Goal: Task Accomplishment & Management: Manage account settings

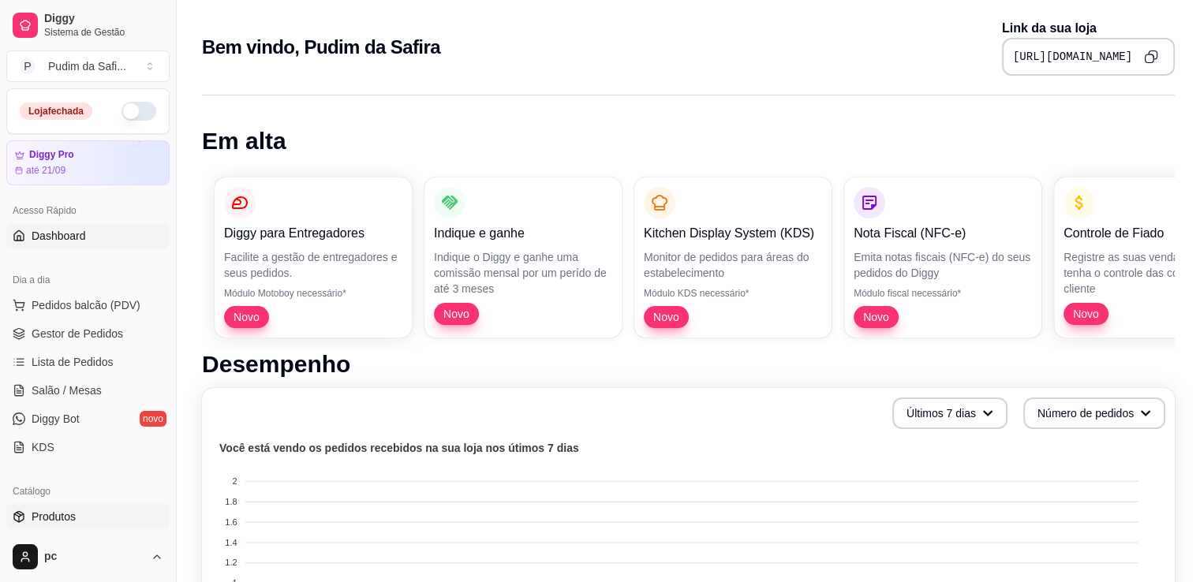
click at [58, 522] on span "Produtos" at bounding box center [54, 517] width 44 height 16
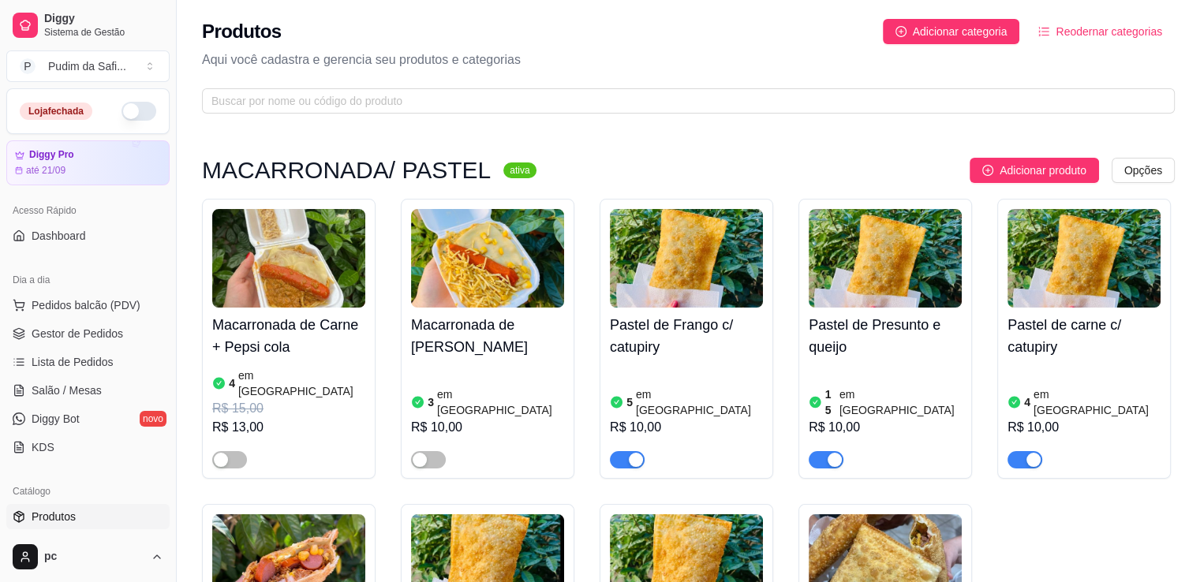
click at [637, 395] on article "em [GEOGRAPHIC_DATA]" at bounding box center [699, 403] width 127 height 32
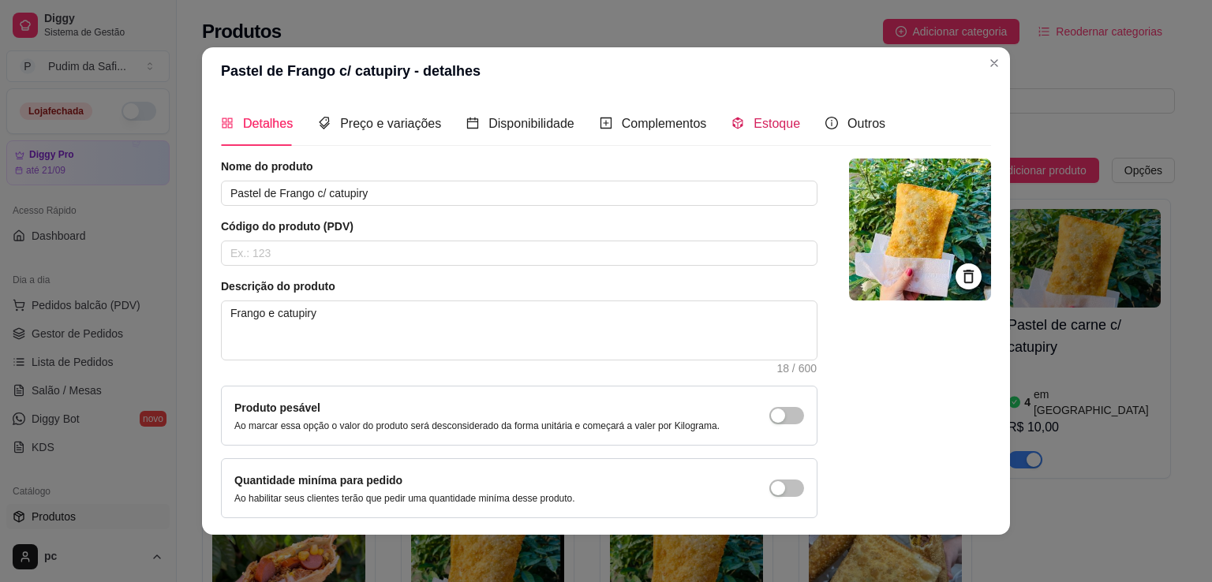
click at [764, 117] on span "Estoque" at bounding box center [777, 123] width 47 height 13
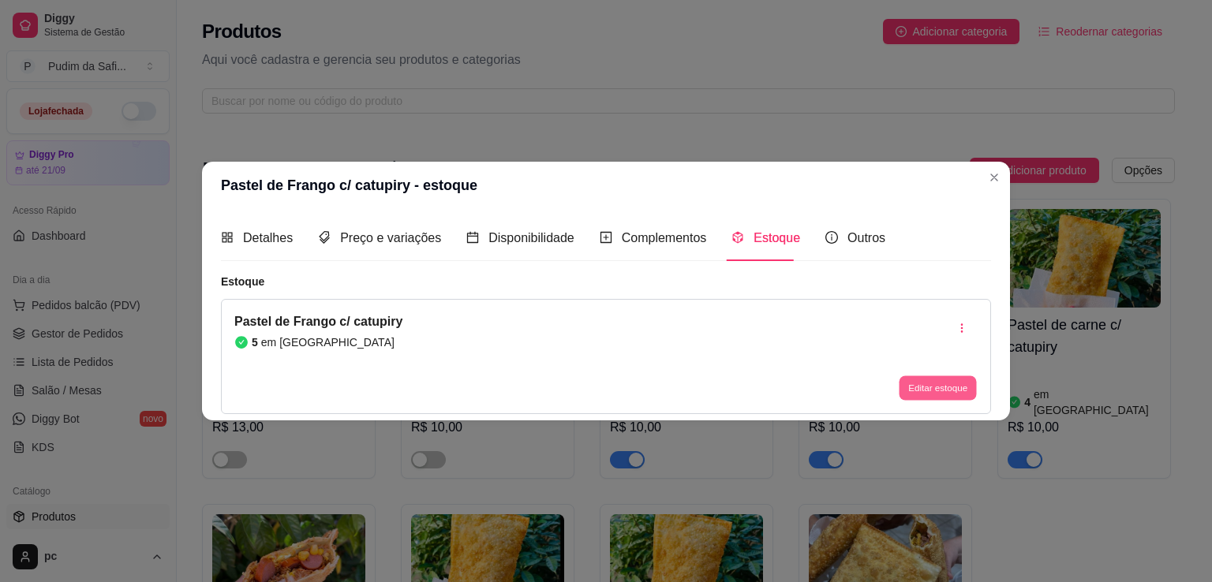
click at [925, 391] on button "Editar estoque" at bounding box center [937, 388] width 77 height 24
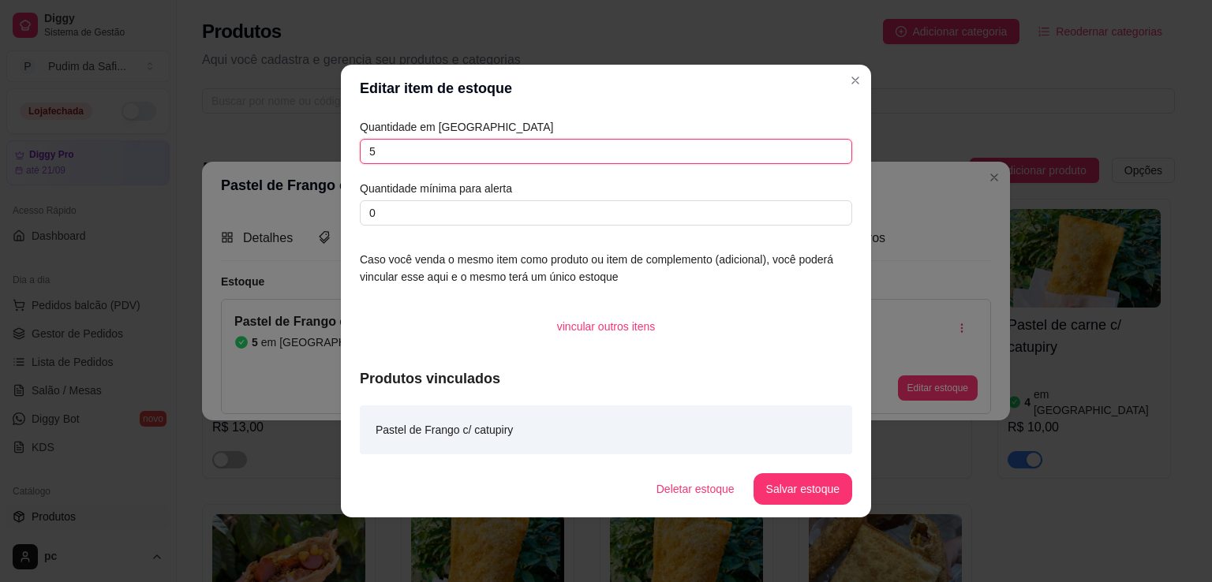
click at [433, 153] on input "5" at bounding box center [606, 151] width 492 height 25
type input "10"
click at [802, 497] on button "Salvar estoque" at bounding box center [802, 489] width 96 height 31
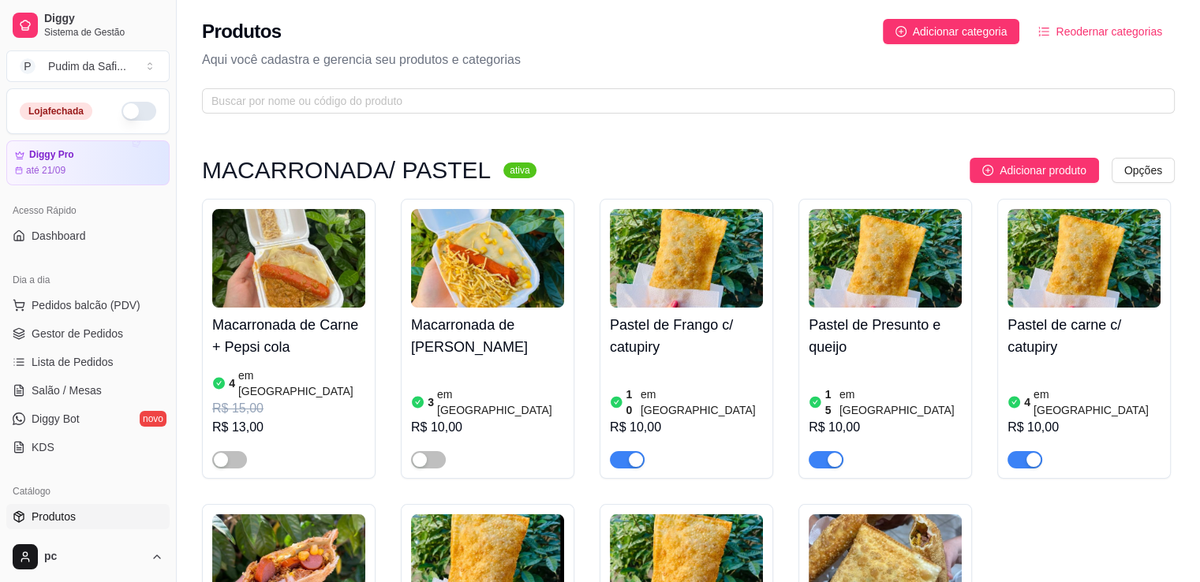
click at [898, 312] on div "Pastel de Presunto e queijo 15 em estoque R$ 10,00" at bounding box center [885, 388] width 153 height 161
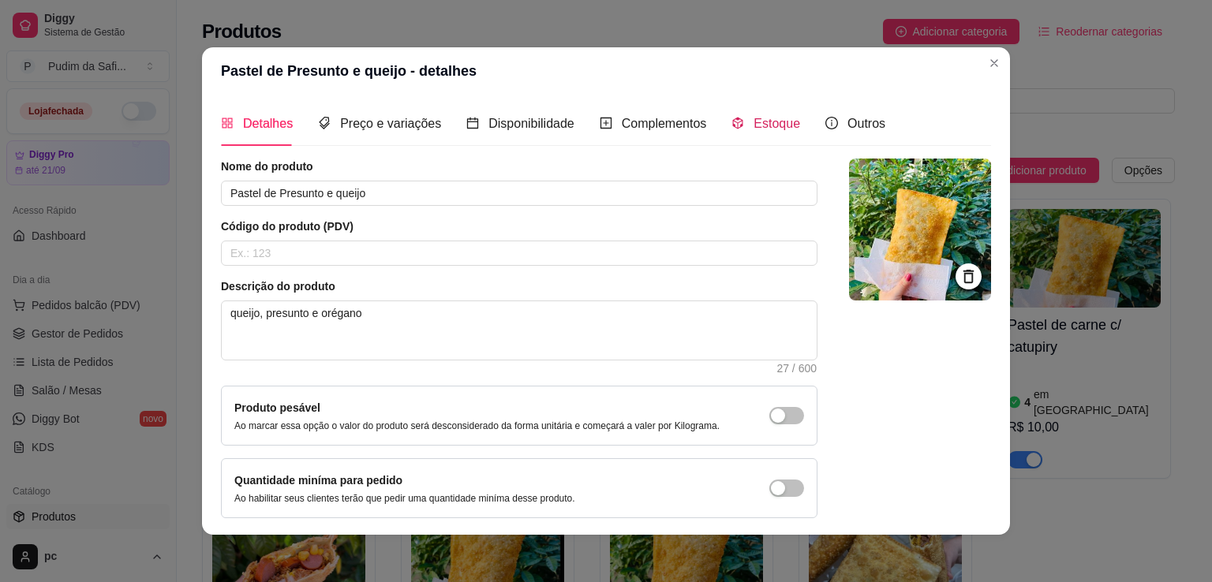
click at [737, 121] on div "Estoque" at bounding box center [765, 124] width 69 height 20
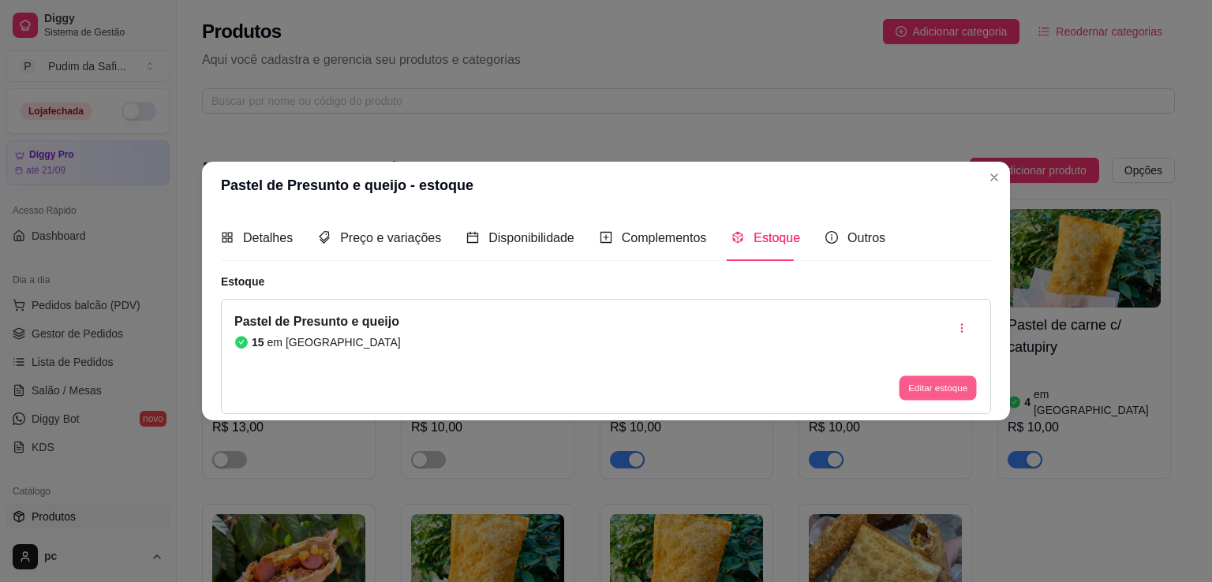
click at [931, 384] on button "Editar estoque" at bounding box center [937, 388] width 77 height 24
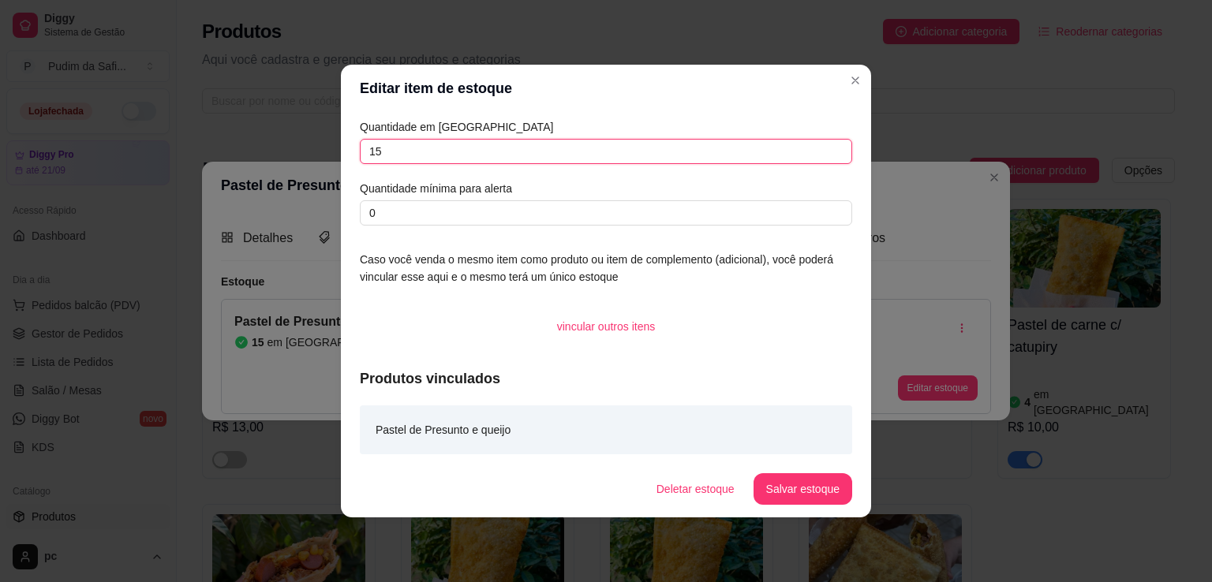
click at [470, 151] on input "15" at bounding box center [606, 151] width 492 height 25
type input "10"
click at [809, 474] on button "Salvar estoque" at bounding box center [802, 489] width 96 height 31
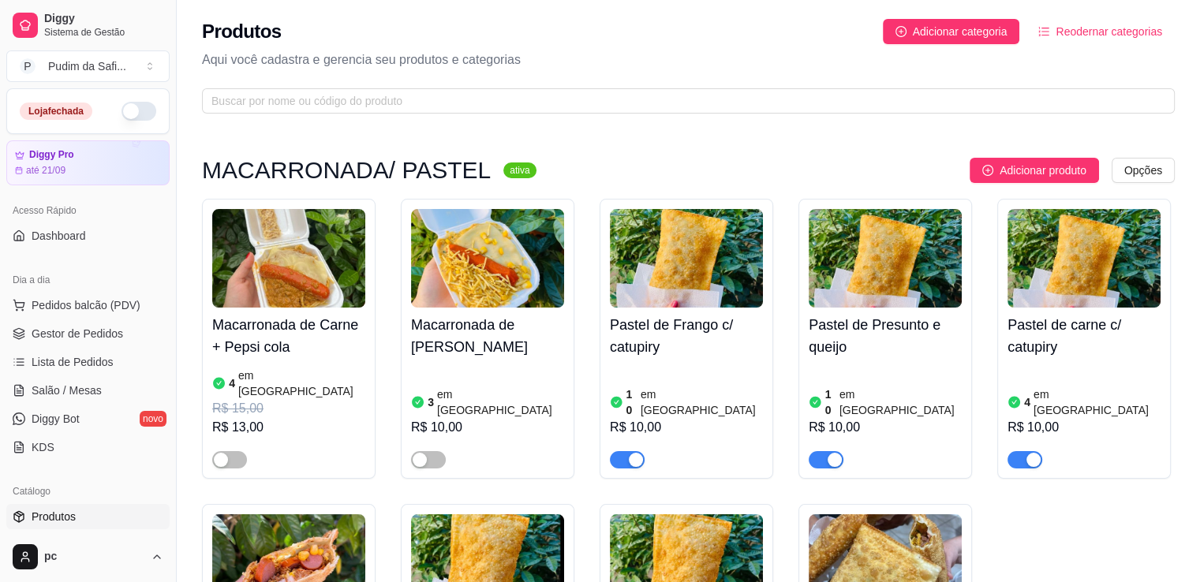
click at [1140, 294] on img at bounding box center [1084, 258] width 153 height 99
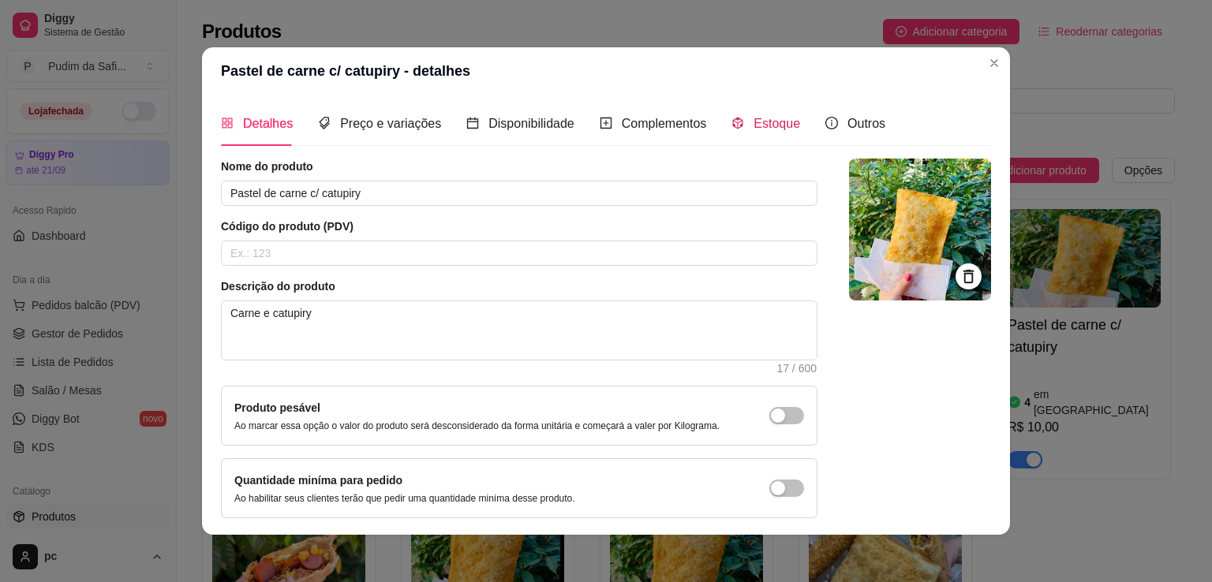
click at [761, 126] on span "Estoque" at bounding box center [777, 123] width 47 height 13
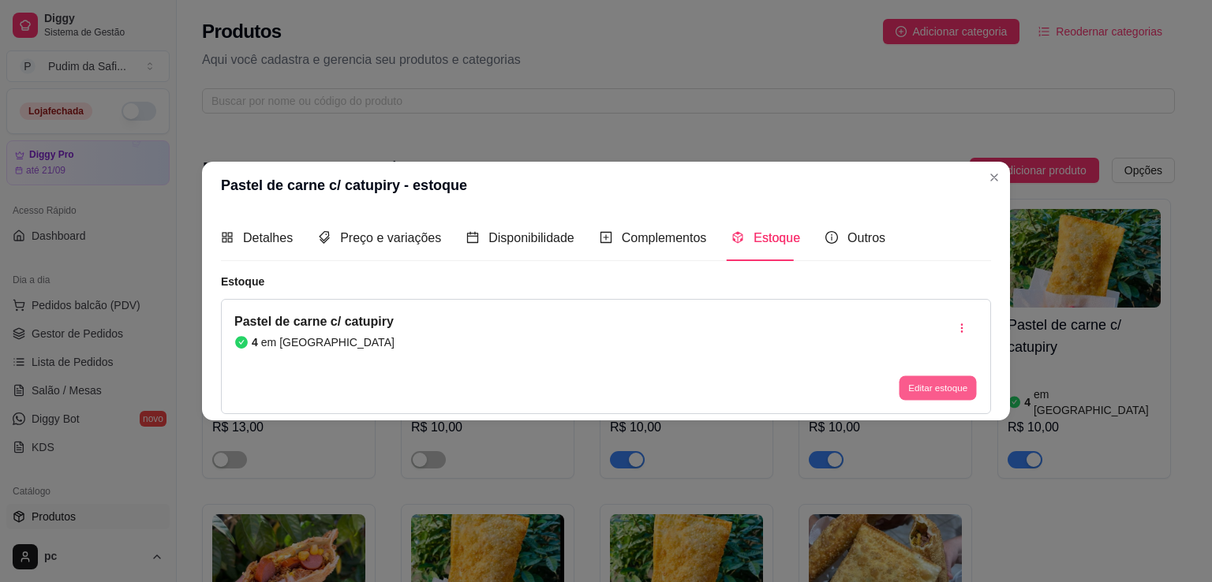
click at [916, 395] on button "Editar estoque" at bounding box center [937, 388] width 77 height 24
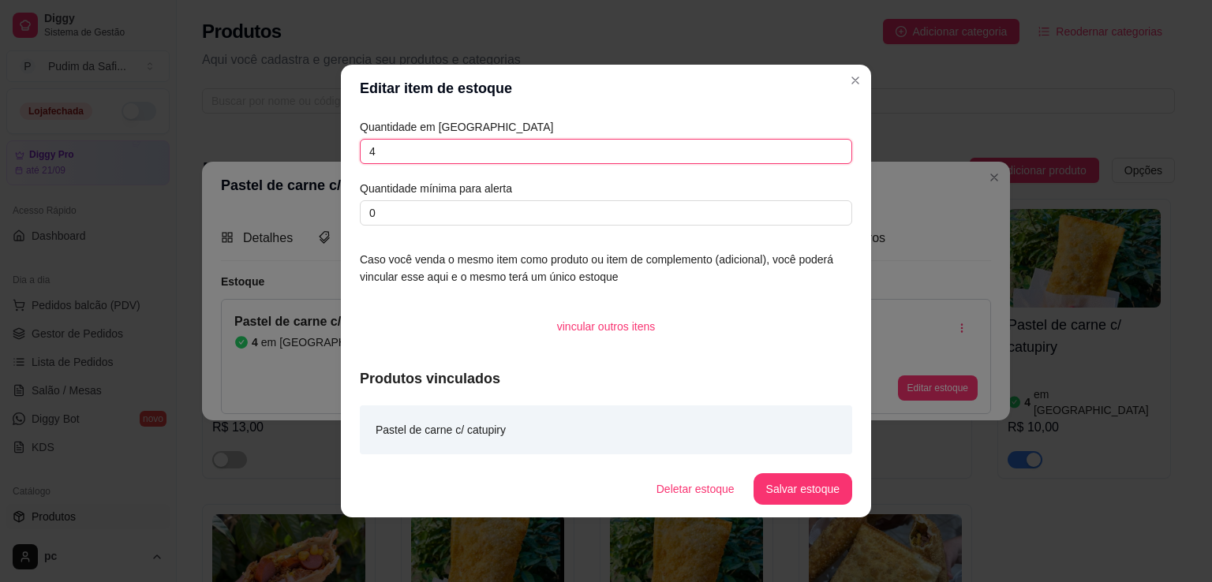
click at [414, 155] on input "4" at bounding box center [606, 151] width 492 height 25
type input "5"
click at [798, 492] on button "Salvar estoque" at bounding box center [802, 489] width 96 height 31
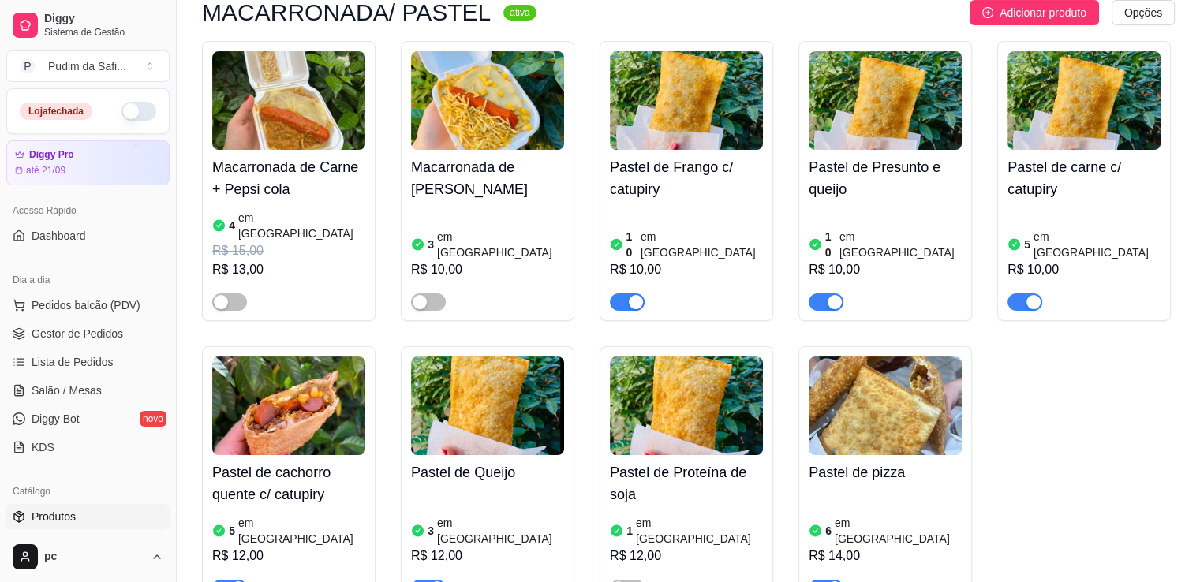
scroll to position [189, 0]
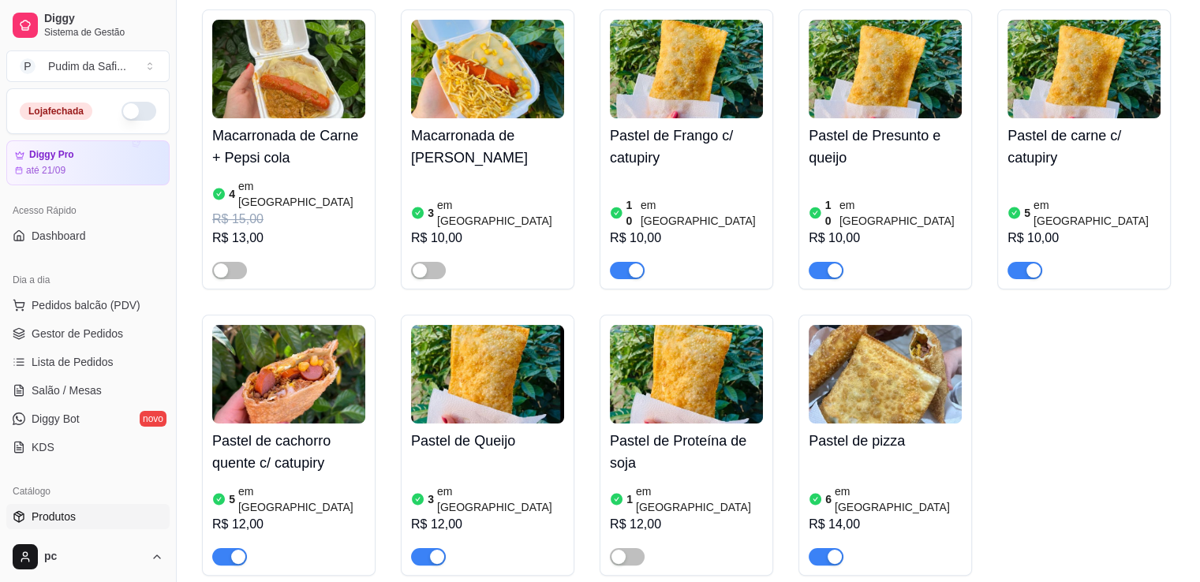
click at [282, 391] on img at bounding box center [288, 374] width 153 height 99
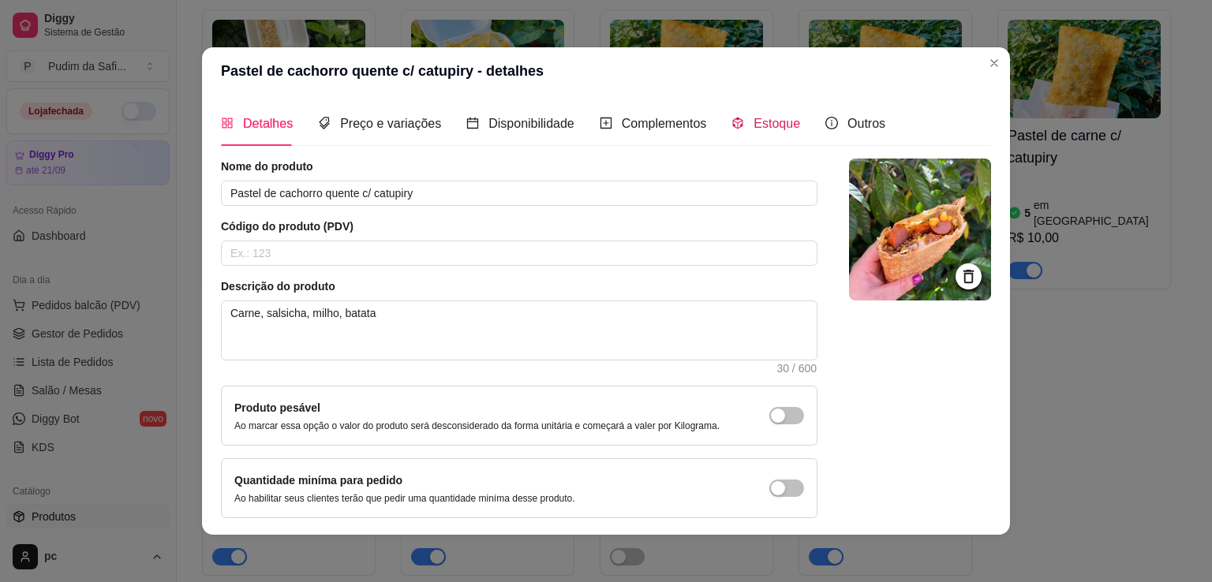
click at [732, 127] on icon "code-sandbox" at bounding box center [737, 123] width 13 height 13
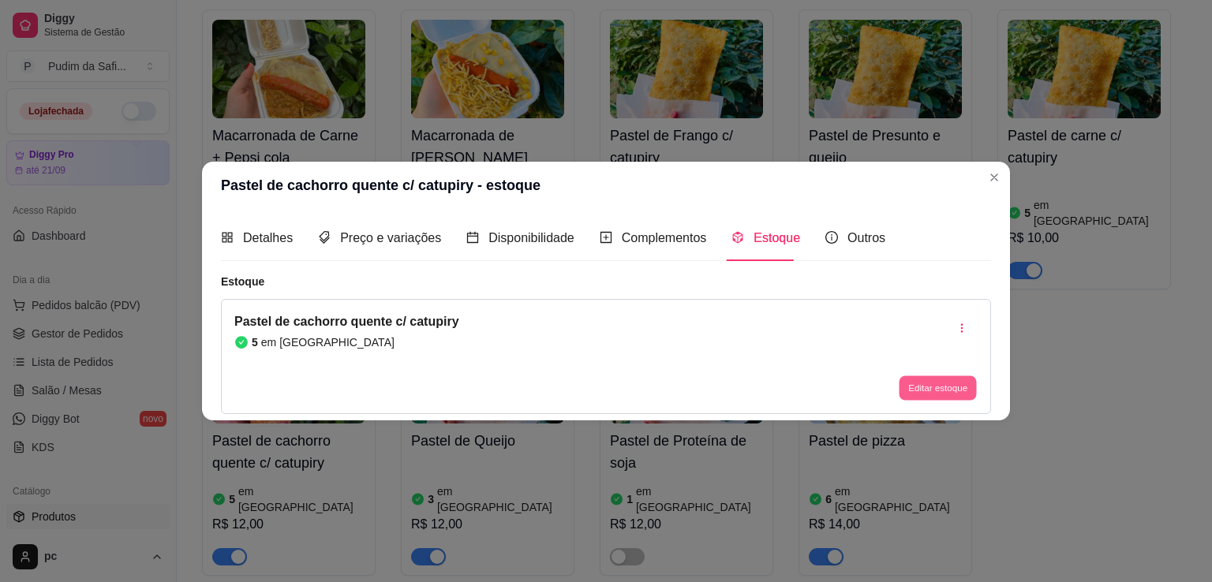
click at [937, 388] on button "Editar estoque" at bounding box center [937, 388] width 77 height 24
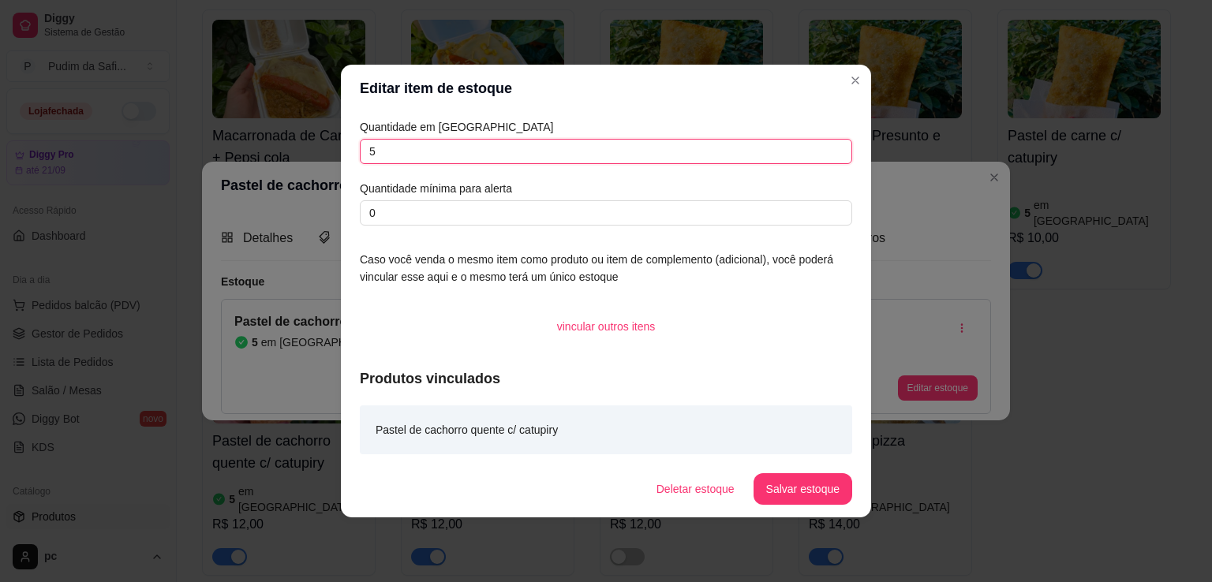
click at [450, 157] on input "5" at bounding box center [606, 151] width 492 height 25
type input "3"
click at [797, 499] on button "Salvar estoque" at bounding box center [802, 489] width 96 height 31
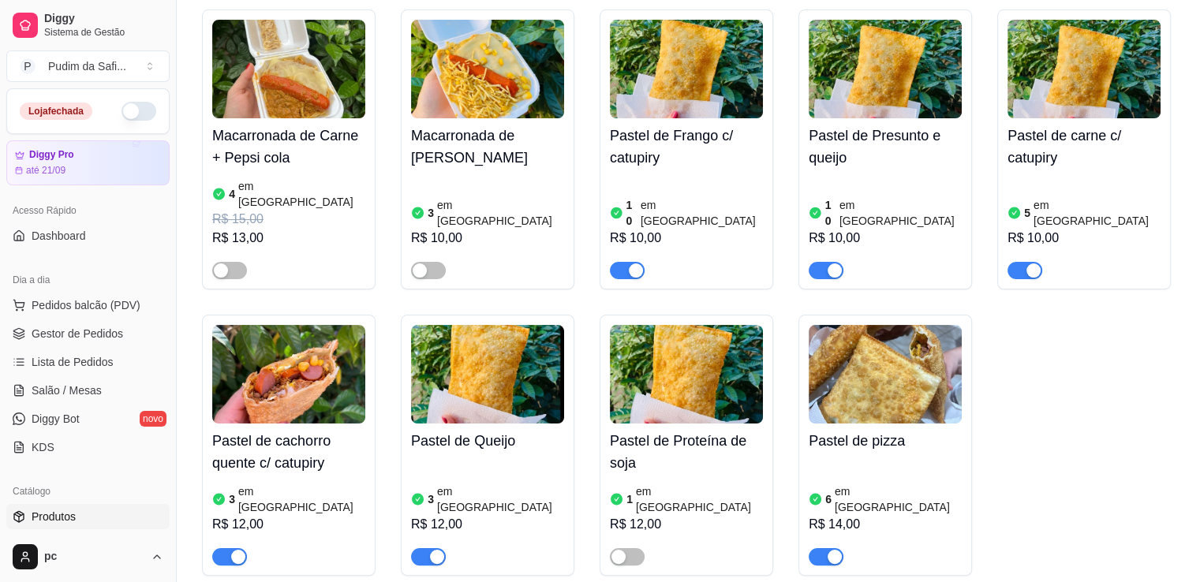
click at [436, 340] on img at bounding box center [487, 374] width 153 height 99
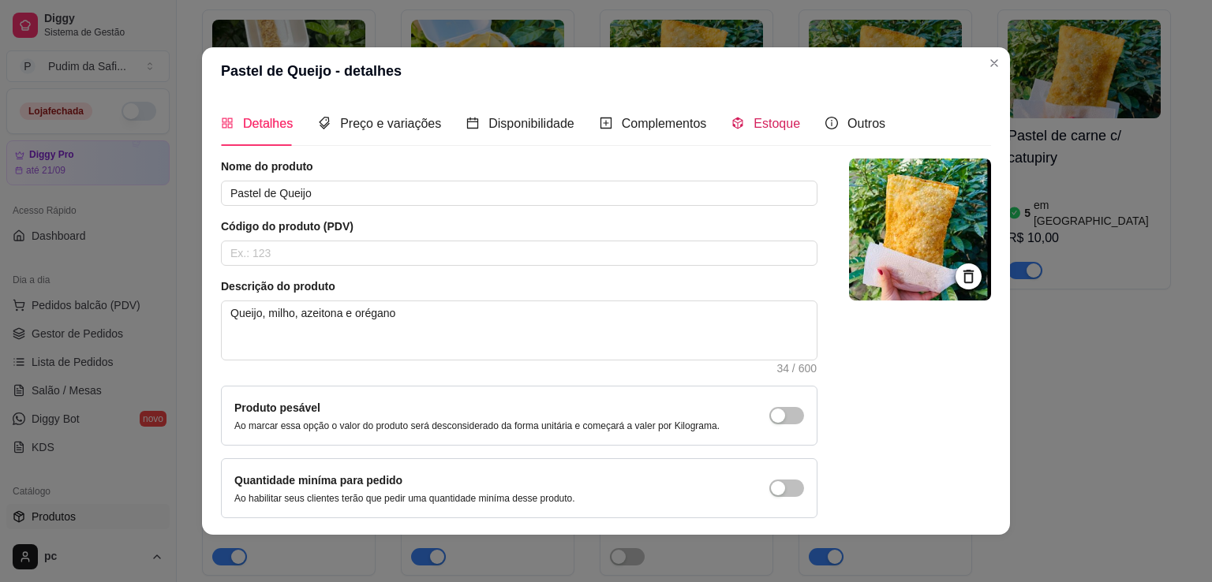
click at [754, 124] on span "Estoque" at bounding box center [777, 123] width 47 height 13
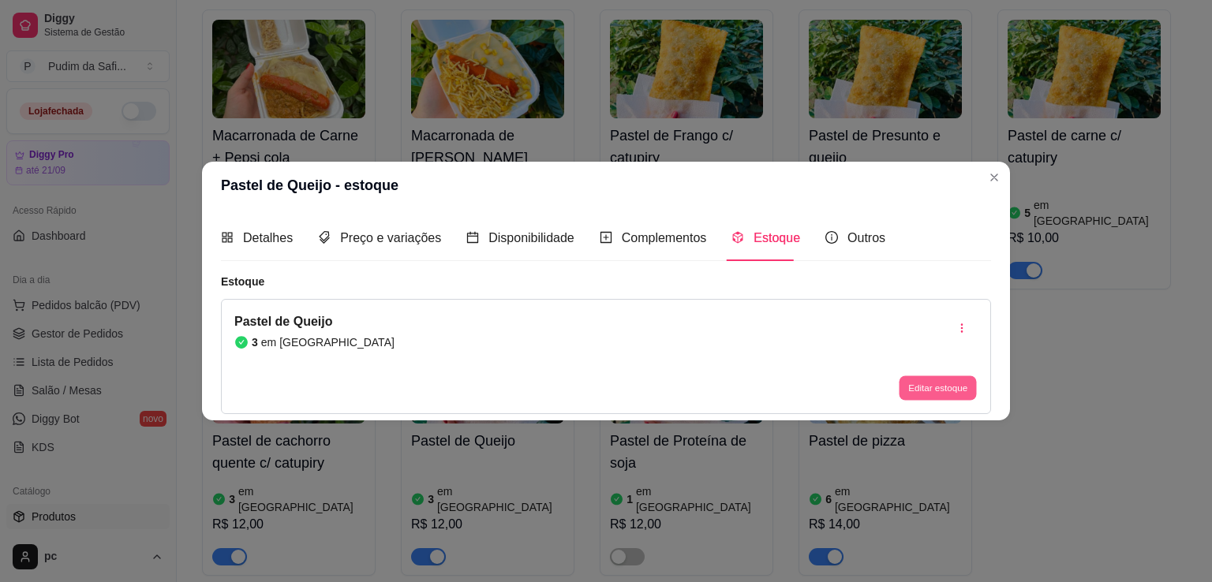
click at [925, 387] on button "Editar estoque" at bounding box center [937, 388] width 77 height 24
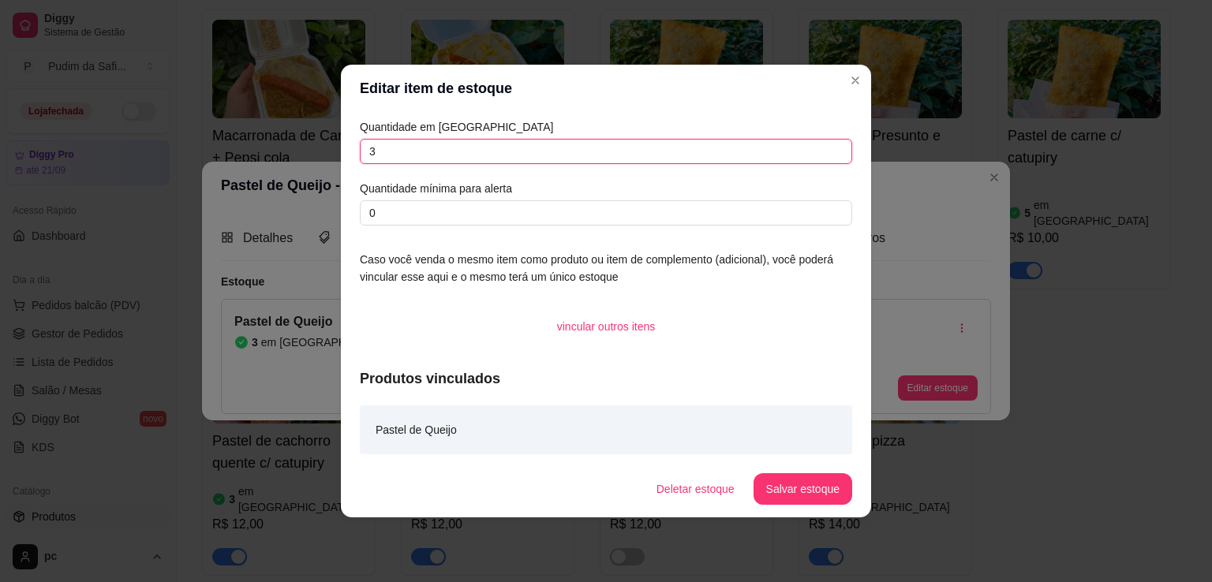
click at [462, 144] on input "3" at bounding box center [606, 151] width 492 height 25
type input "5"
click at [791, 496] on button "Salvar estoque" at bounding box center [802, 489] width 96 height 31
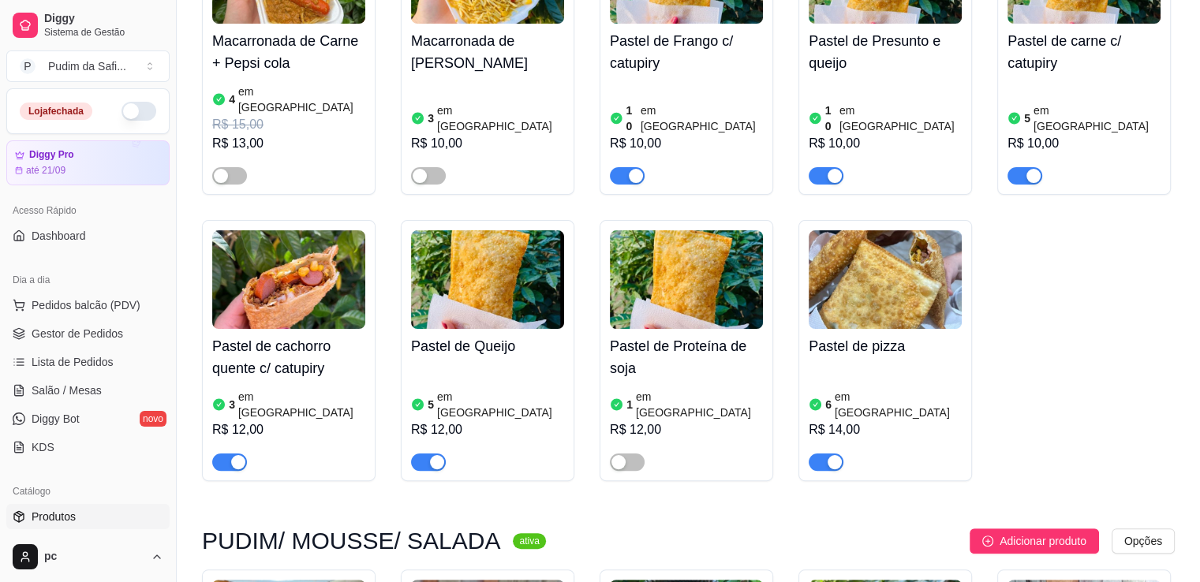
scroll to position [316, 0]
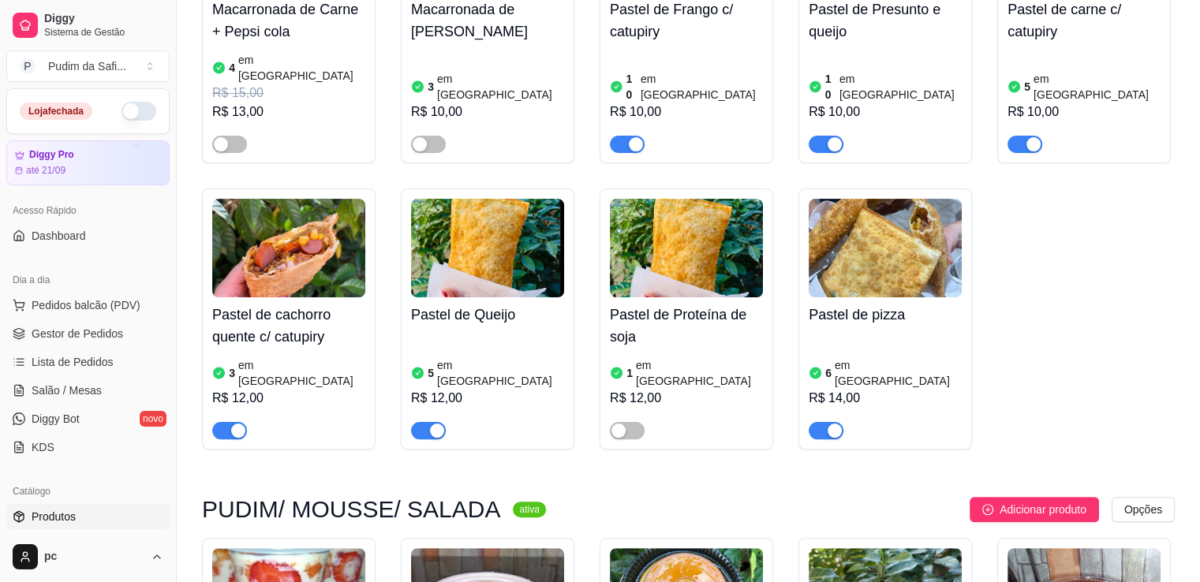
click at [893, 232] on img at bounding box center [885, 248] width 153 height 99
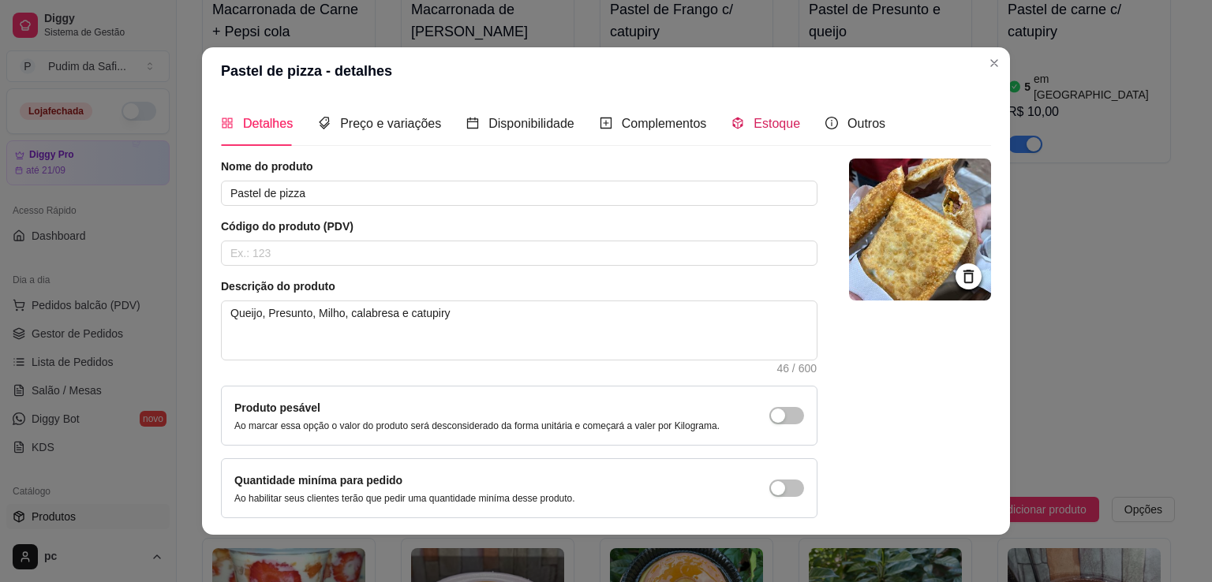
click at [765, 125] on span "Estoque" at bounding box center [777, 123] width 47 height 13
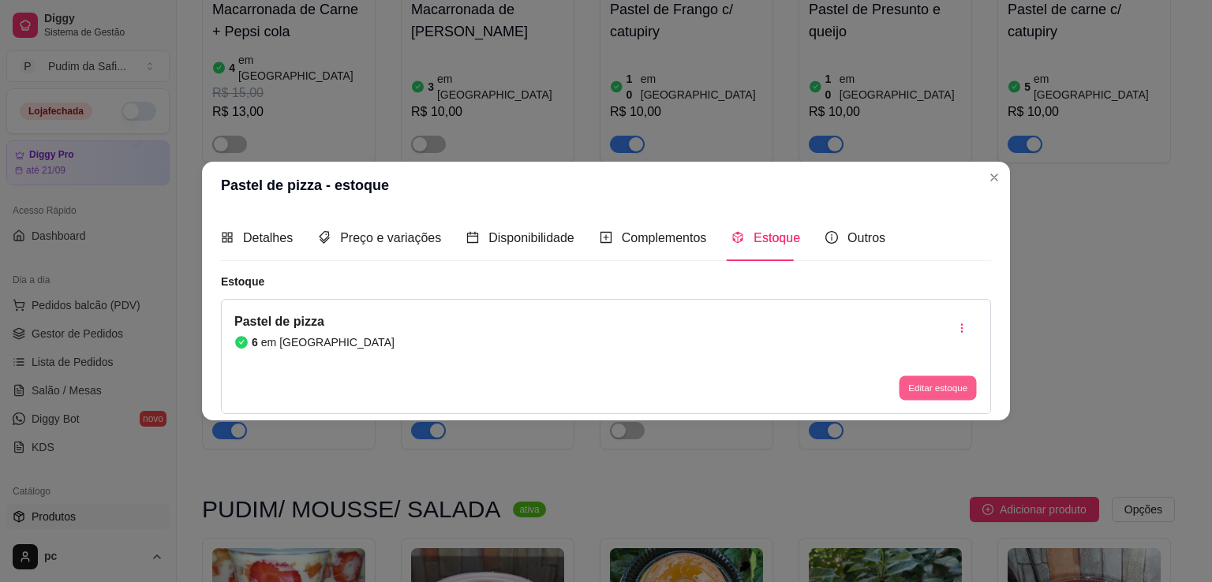
click at [917, 389] on button "Editar estoque" at bounding box center [937, 388] width 77 height 24
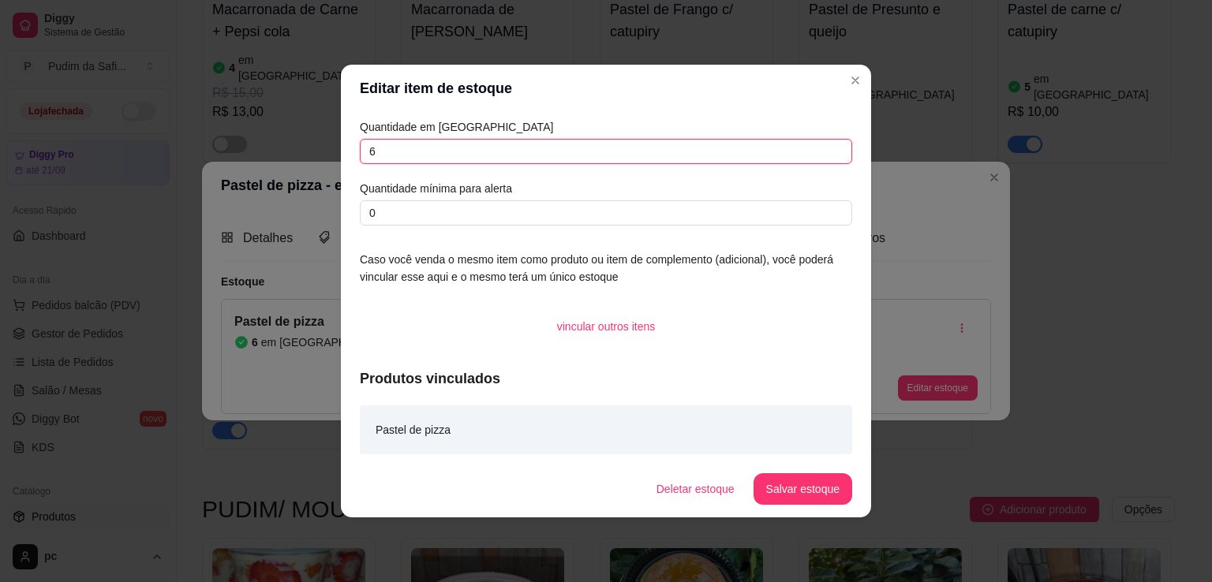
click at [445, 142] on input "6" at bounding box center [606, 151] width 492 height 25
type input "5"
click at [811, 483] on button "Salvar estoque" at bounding box center [802, 489] width 96 height 31
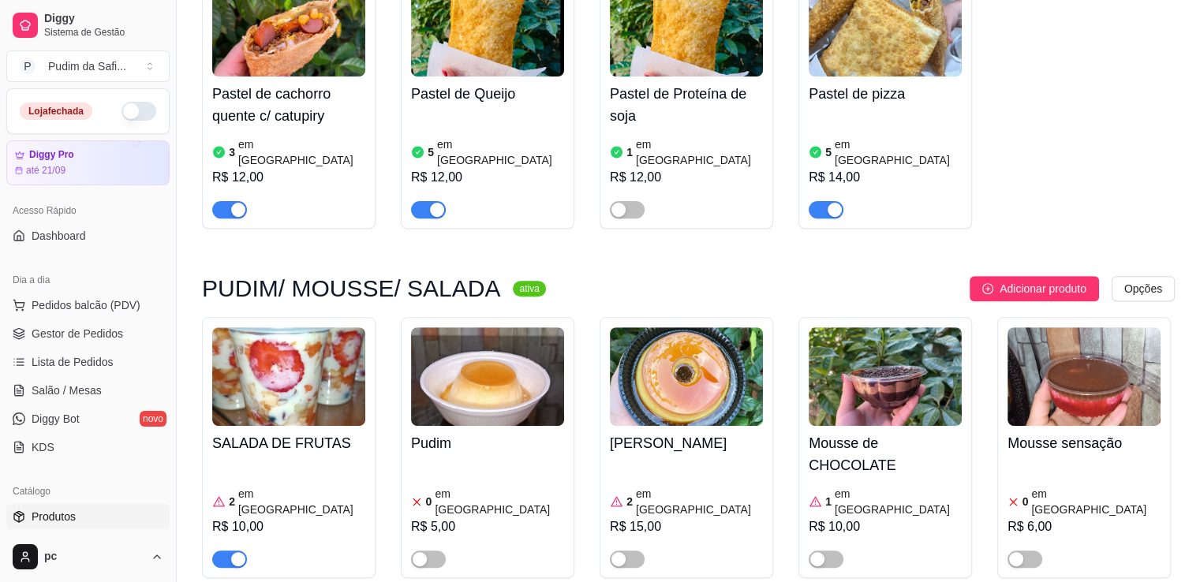
scroll to position [568, 0]
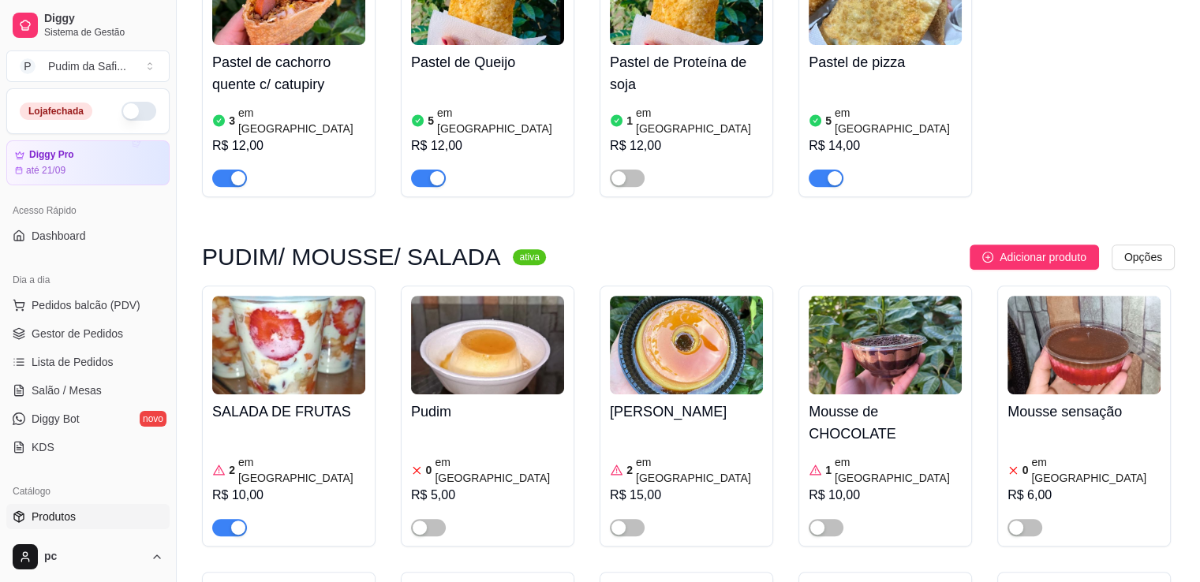
click at [316, 454] on div "2 em [GEOGRAPHIC_DATA]" at bounding box center [288, 470] width 153 height 32
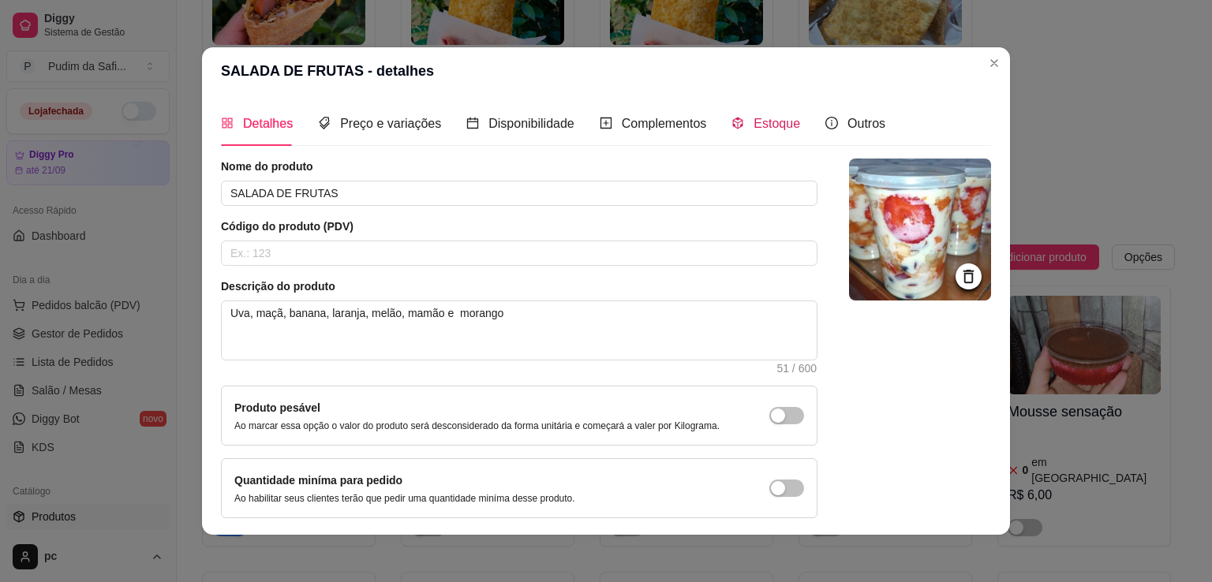
click at [754, 127] on span "Estoque" at bounding box center [777, 123] width 47 height 13
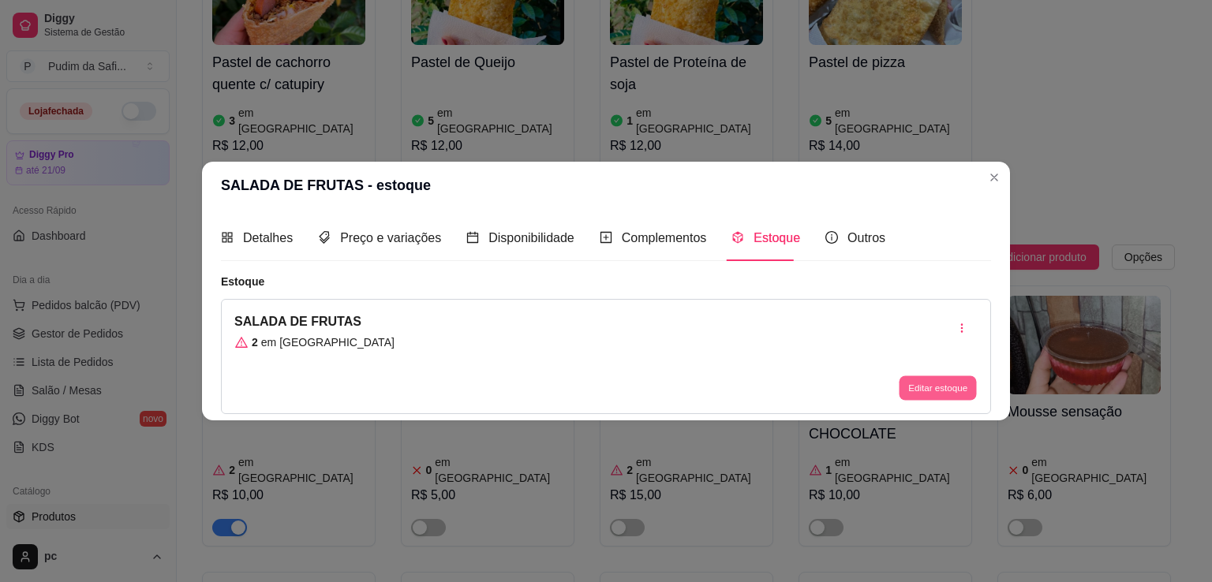
click at [935, 386] on button "Editar estoque" at bounding box center [937, 388] width 77 height 24
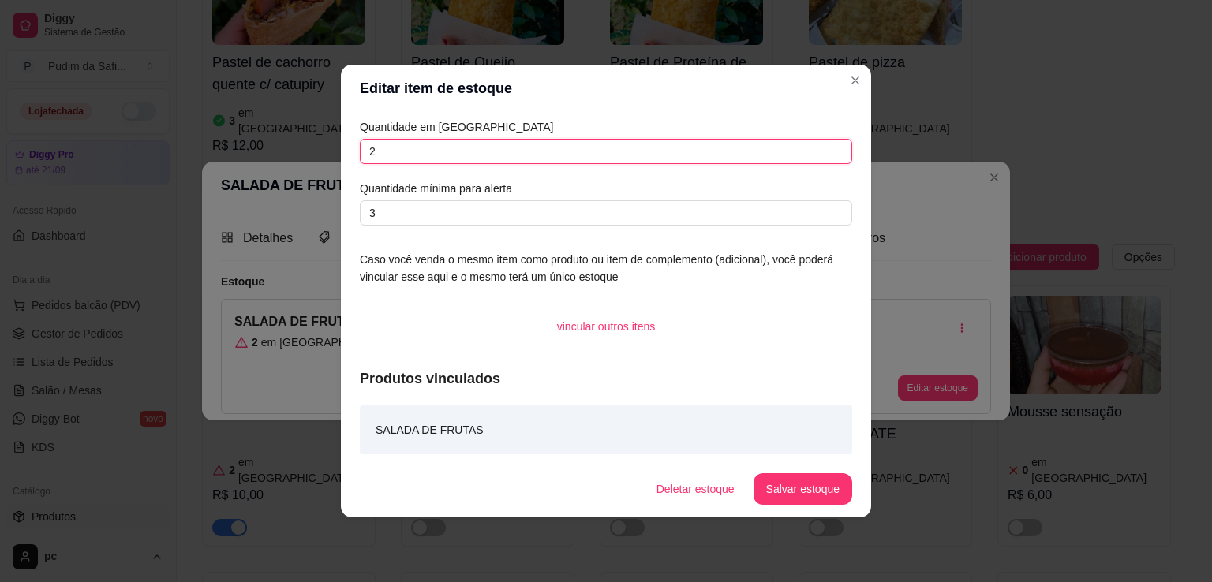
click at [448, 152] on input "2" at bounding box center [606, 151] width 492 height 25
type input "1"
click at [818, 495] on button "Salvar estoque" at bounding box center [802, 489] width 96 height 31
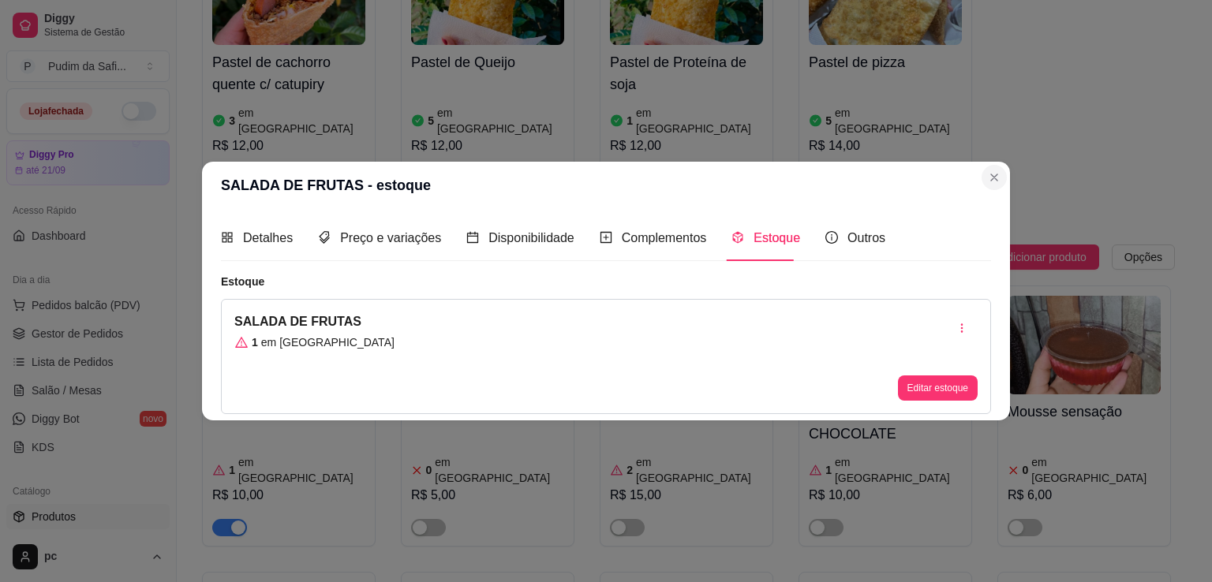
click at [1000, 189] on header "SALADA DE FRUTAS - estoque" at bounding box center [606, 185] width 808 height 47
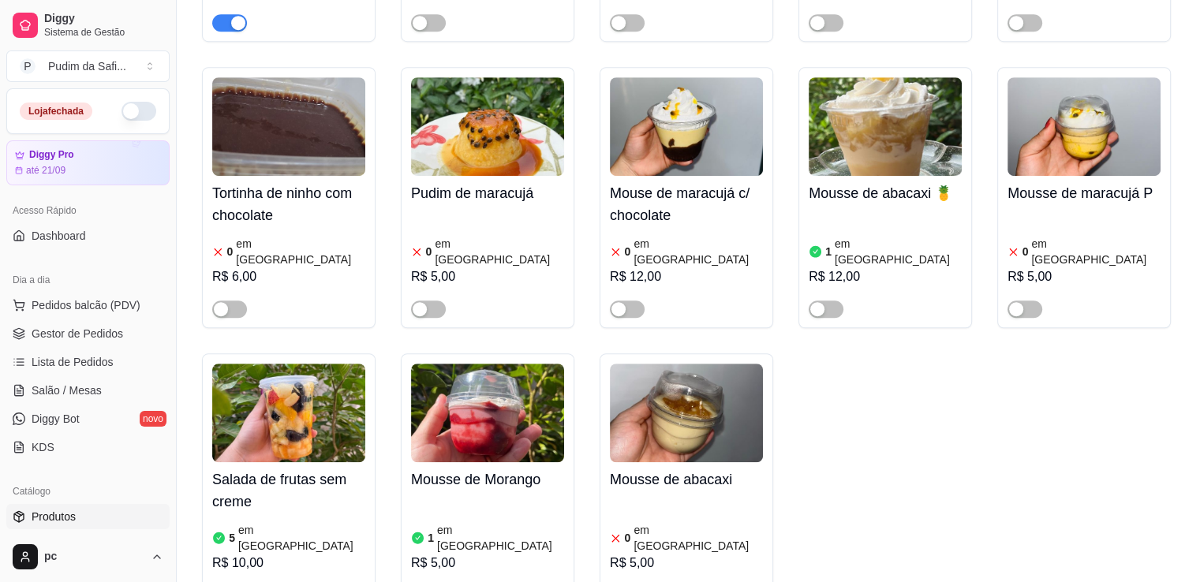
scroll to position [1105, 0]
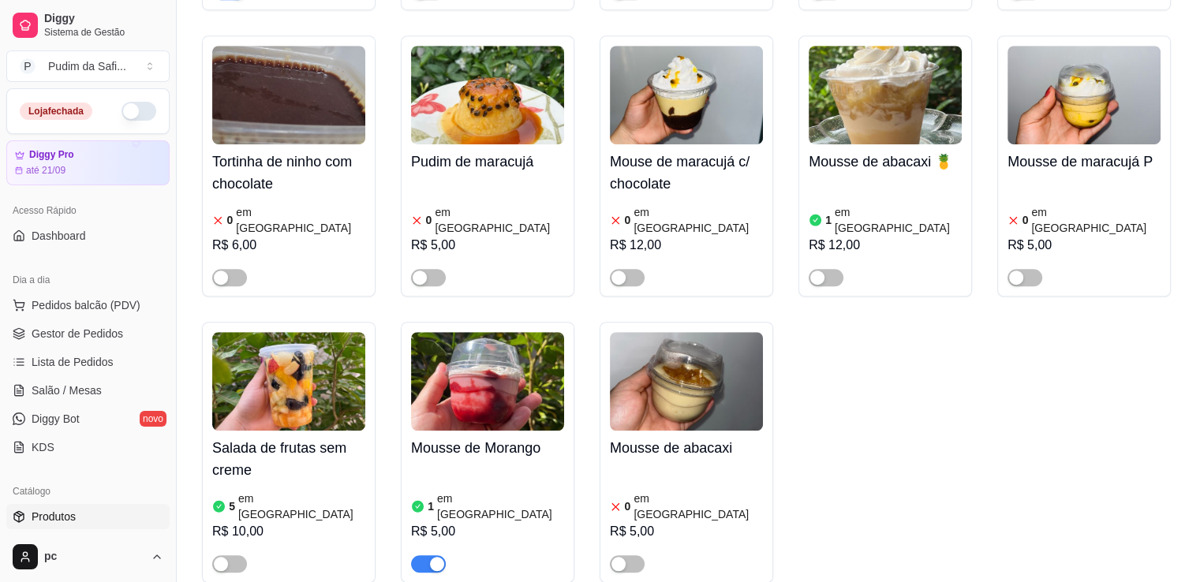
click at [436, 557] on div "button" at bounding box center [437, 564] width 14 height 14
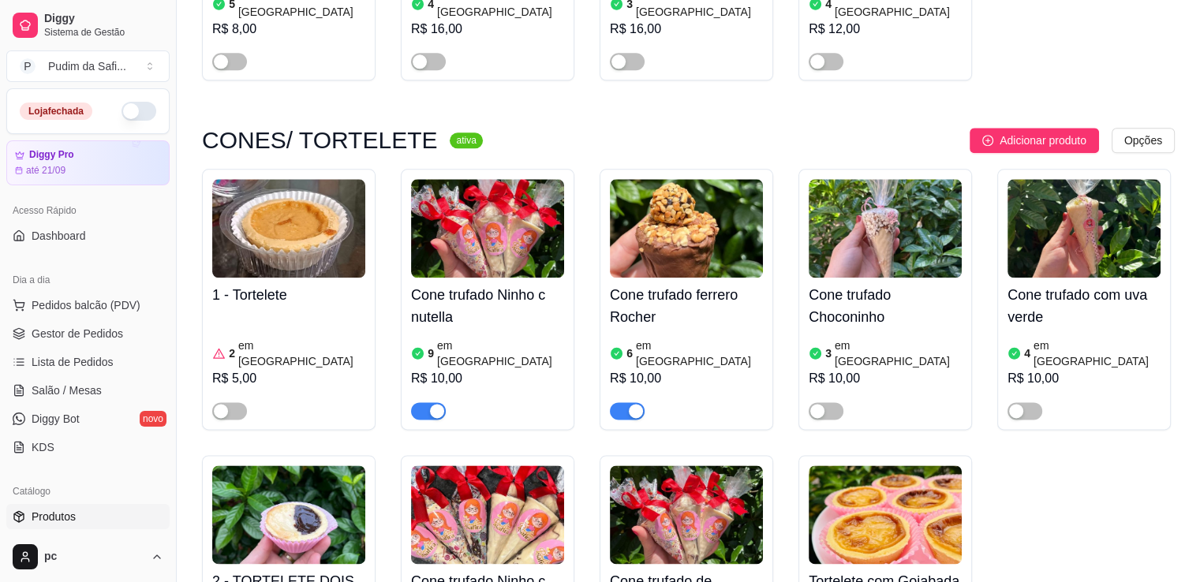
scroll to position [1988, 0]
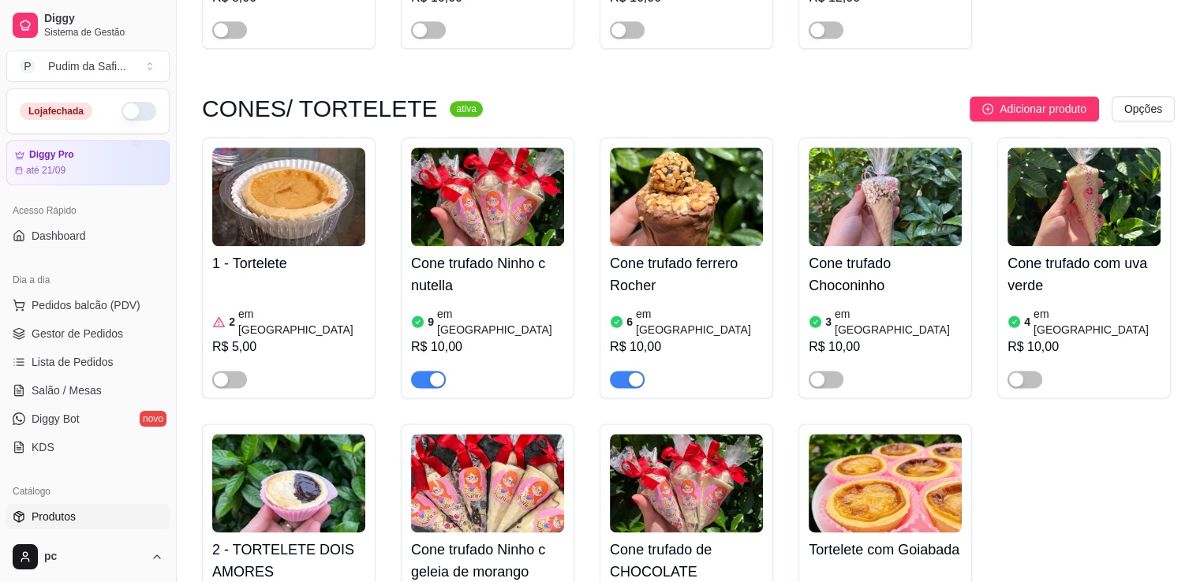
click at [325, 357] on div at bounding box center [288, 373] width 153 height 32
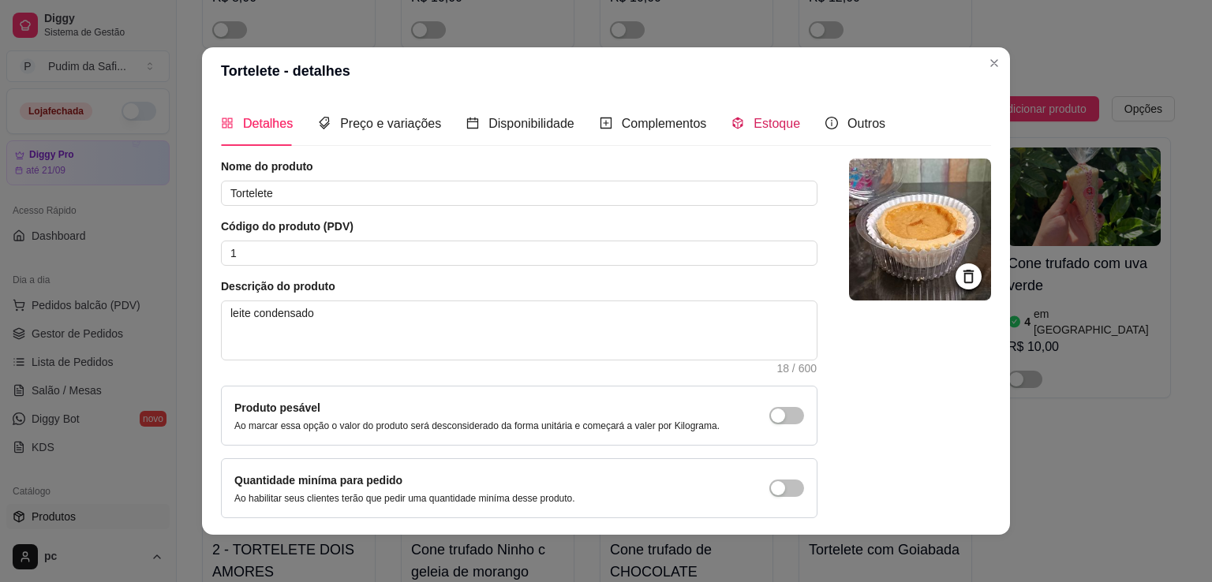
click at [774, 128] on span "Estoque" at bounding box center [777, 123] width 47 height 13
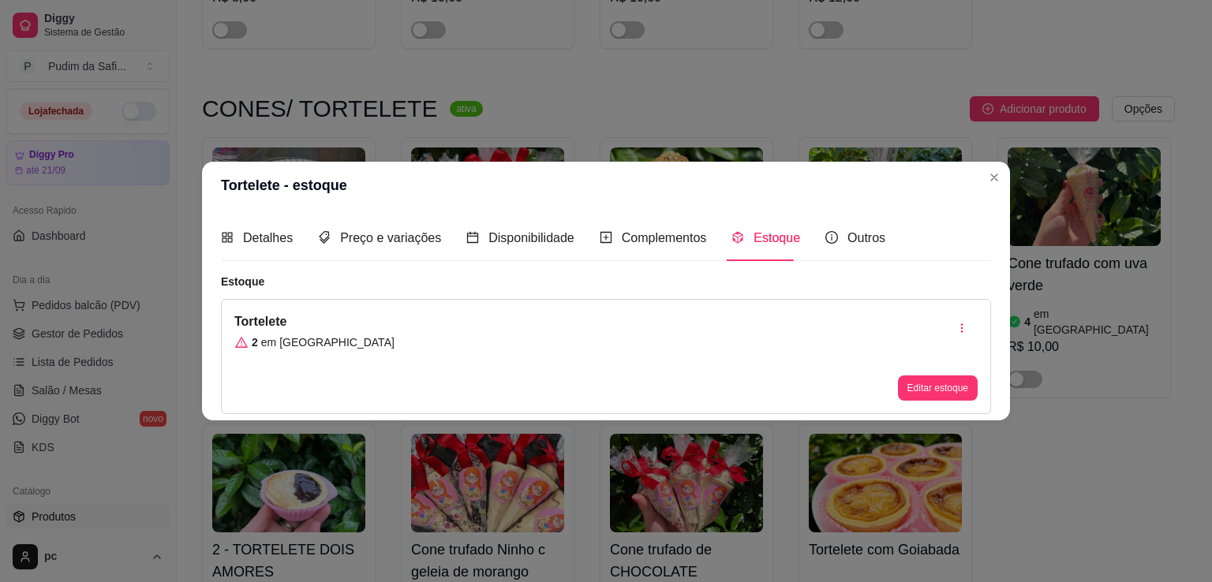
click at [492, 358] on div "Tortelete 2 em estoque Editar estoque" at bounding box center [606, 356] width 770 height 115
click at [945, 389] on button "Editar estoque" at bounding box center [937, 388] width 77 height 24
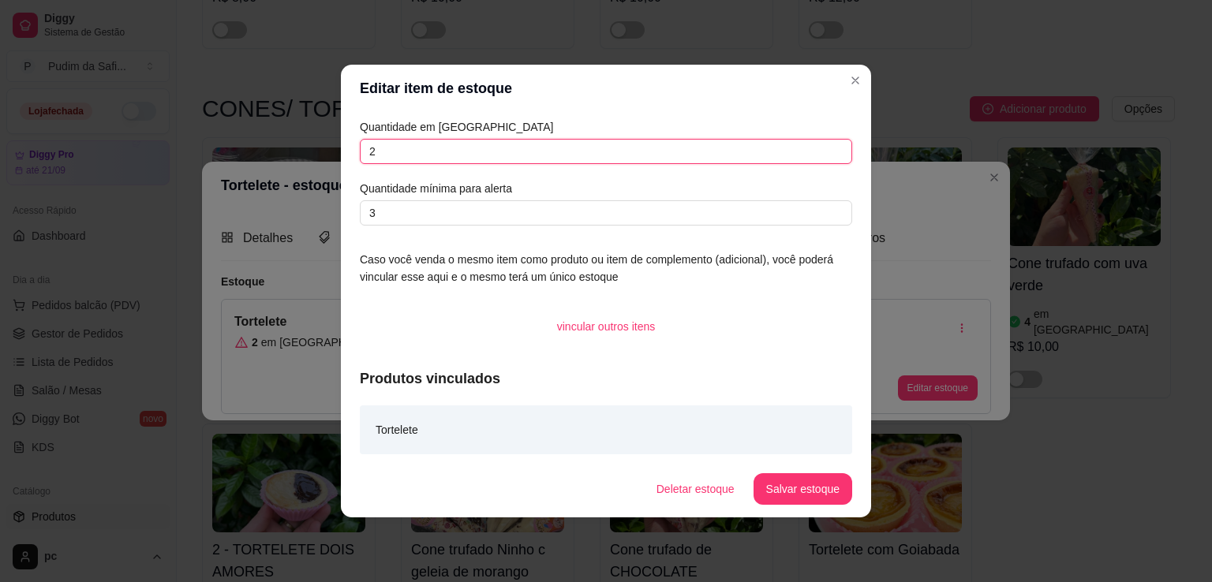
click at [384, 149] on input "2" at bounding box center [606, 151] width 492 height 25
type input "13"
click at [798, 496] on button "Salvar estoque" at bounding box center [802, 489] width 96 height 31
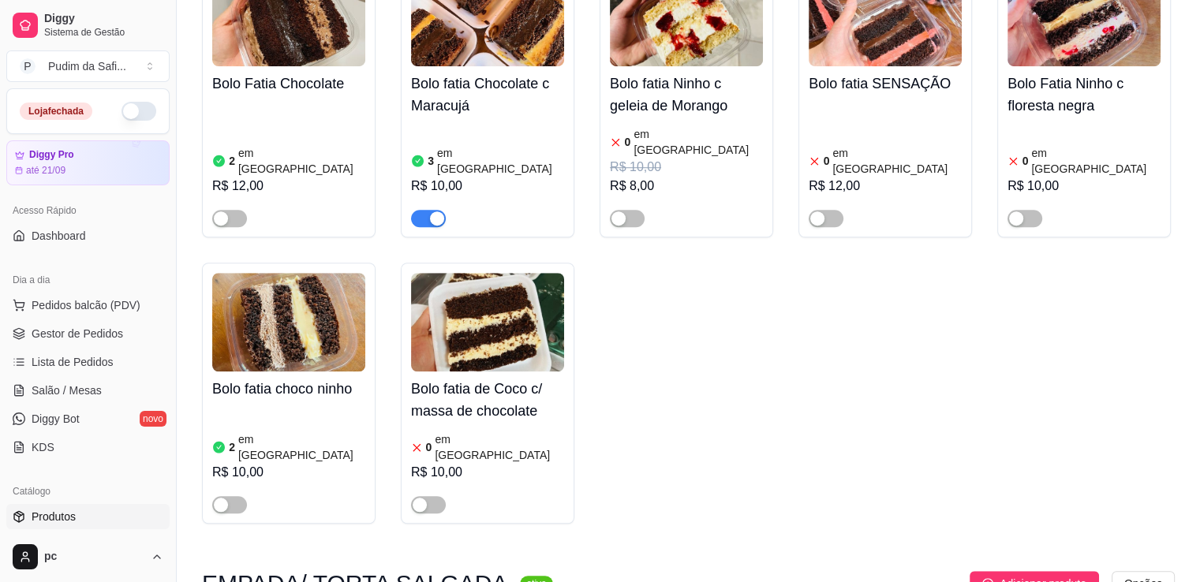
scroll to position [7133, 0]
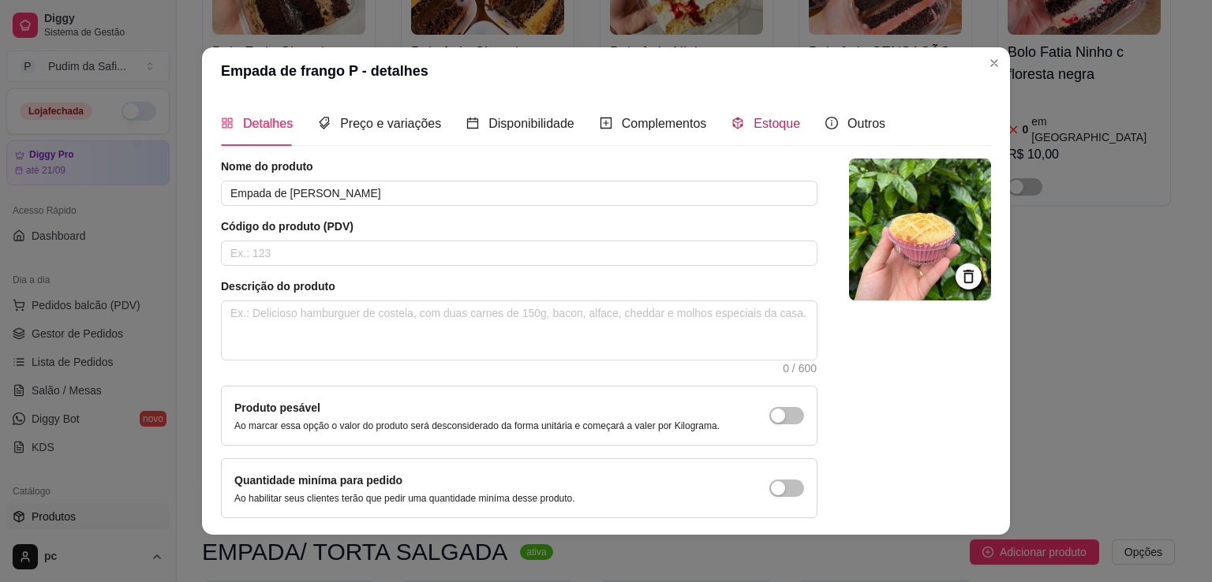
click at [759, 125] on span "Estoque" at bounding box center [777, 123] width 47 height 13
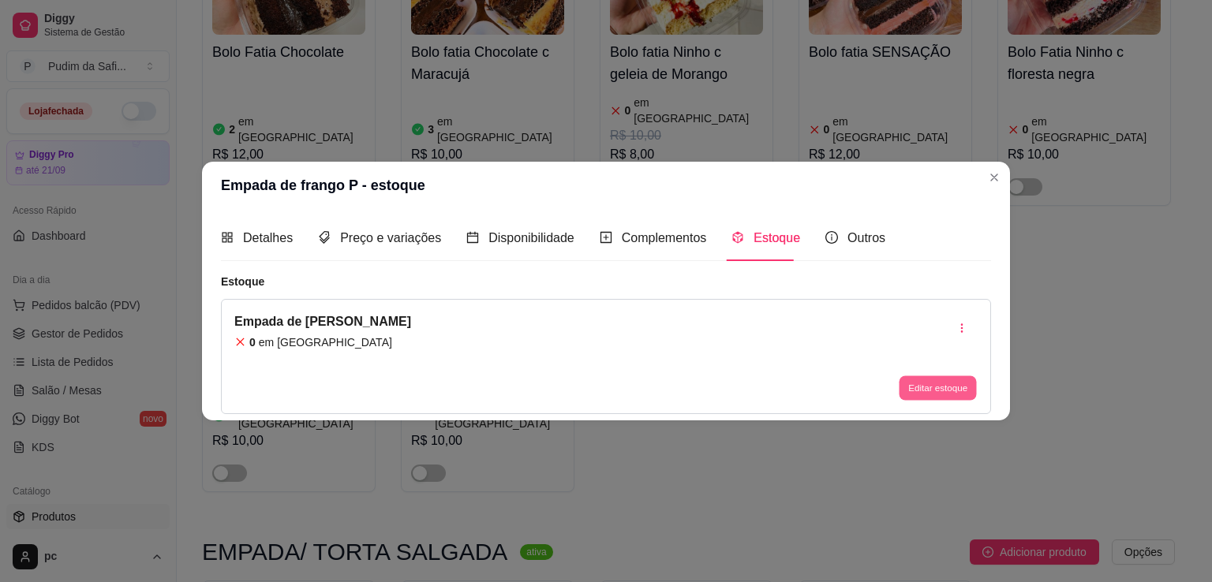
click at [927, 395] on button "Editar estoque" at bounding box center [937, 388] width 77 height 24
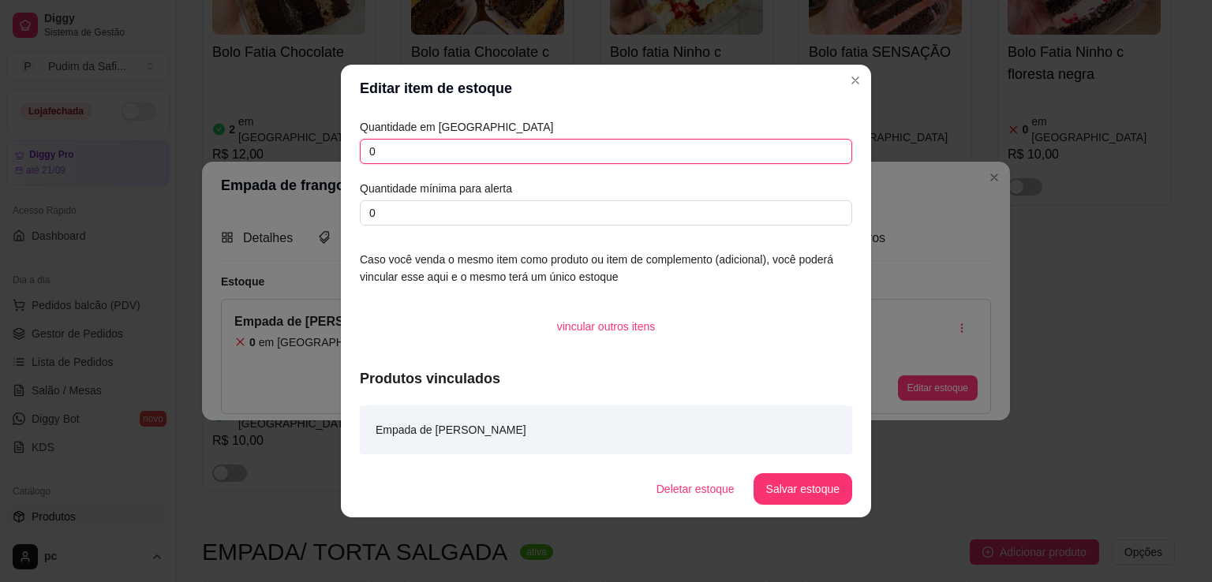
click at [366, 151] on input "0" at bounding box center [606, 151] width 492 height 25
type input "0"
type input "10"
click at [830, 497] on button "Salvar estoque" at bounding box center [802, 489] width 96 height 31
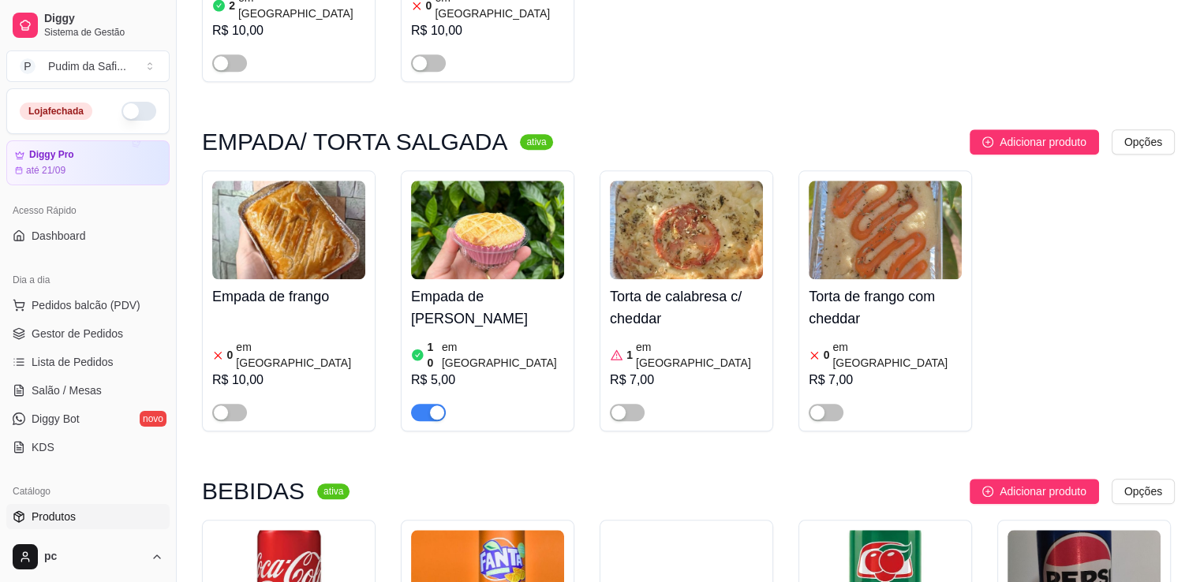
scroll to position [7638, 0]
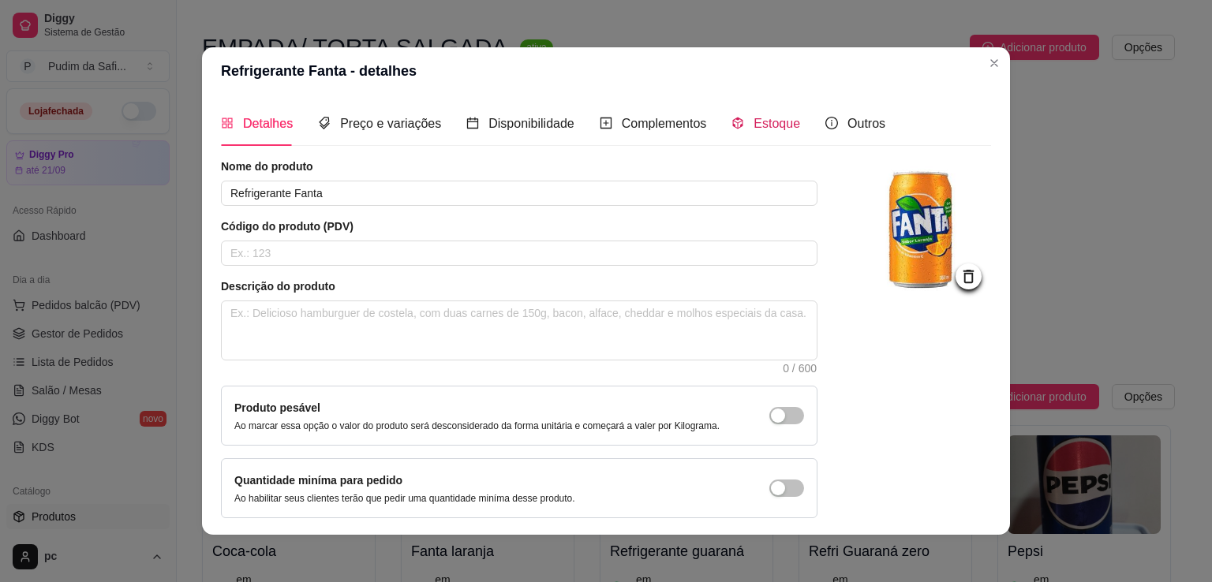
click at [754, 118] on span "Estoque" at bounding box center [777, 123] width 47 height 13
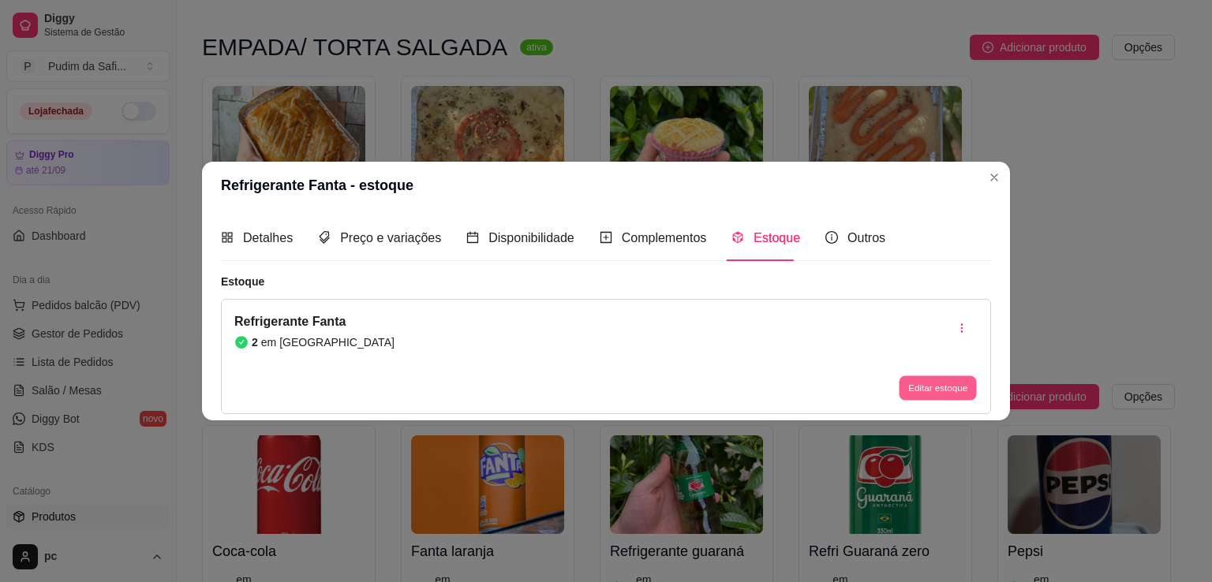
click at [935, 390] on button "Editar estoque" at bounding box center [937, 388] width 77 height 24
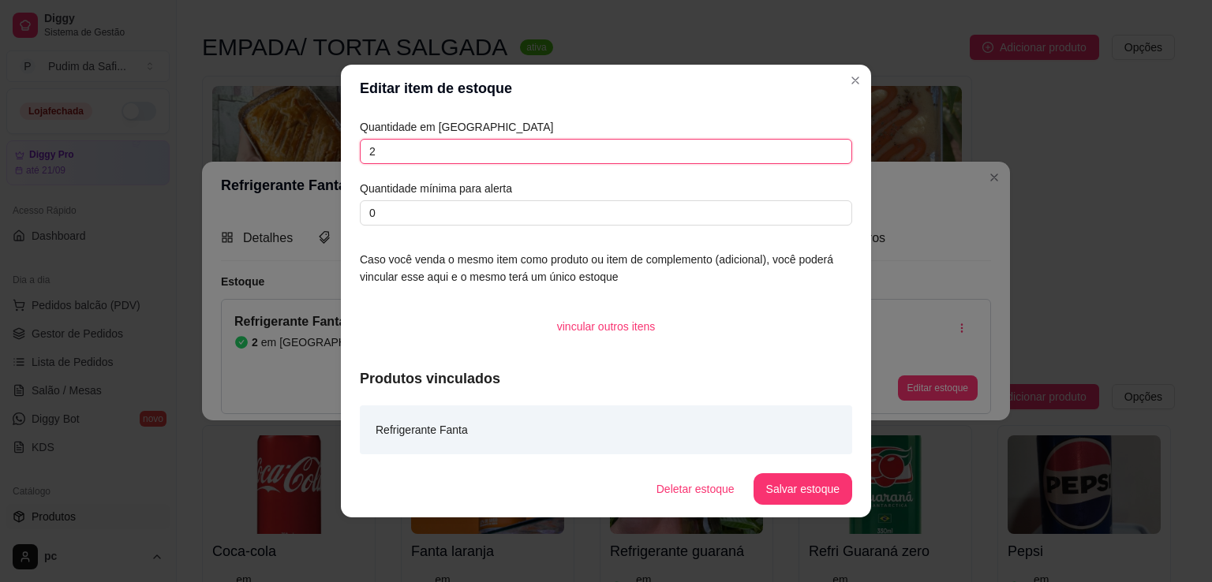
click at [407, 152] on input "2" at bounding box center [606, 151] width 492 height 25
type input "1"
click at [810, 483] on button "Salvar estoque" at bounding box center [803, 489] width 99 height 32
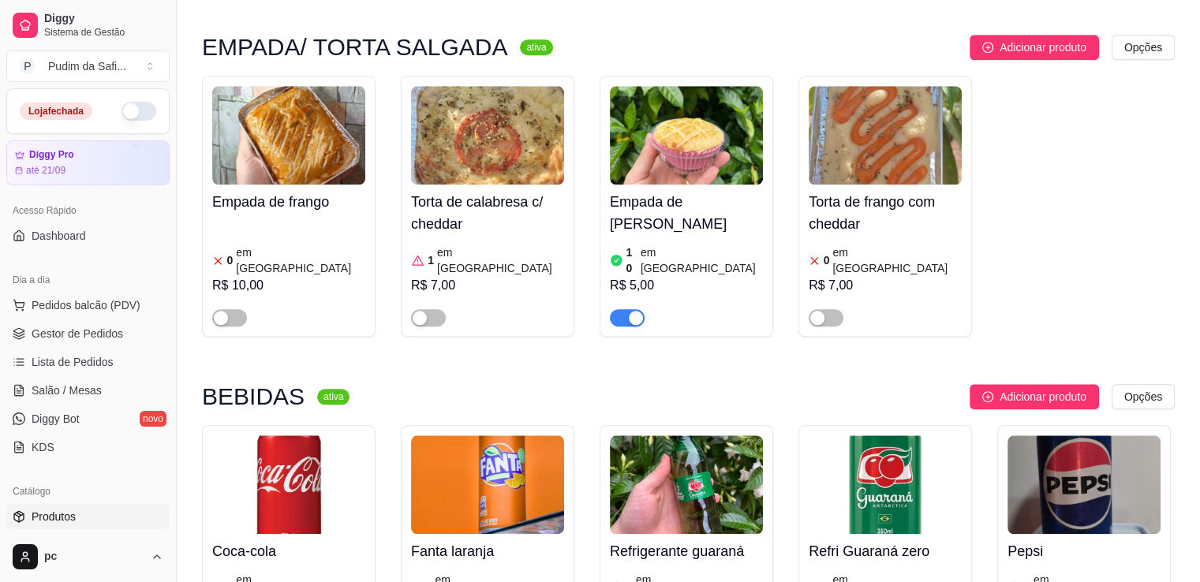
click at [896, 436] on img at bounding box center [885, 485] width 153 height 99
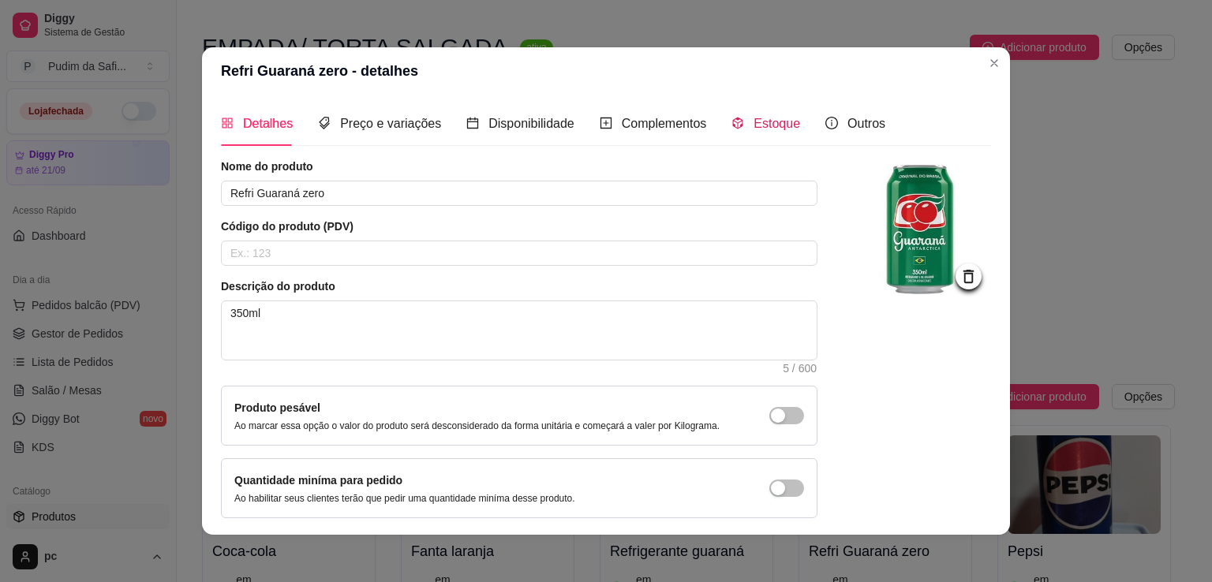
click at [778, 118] on span "Estoque" at bounding box center [777, 123] width 47 height 13
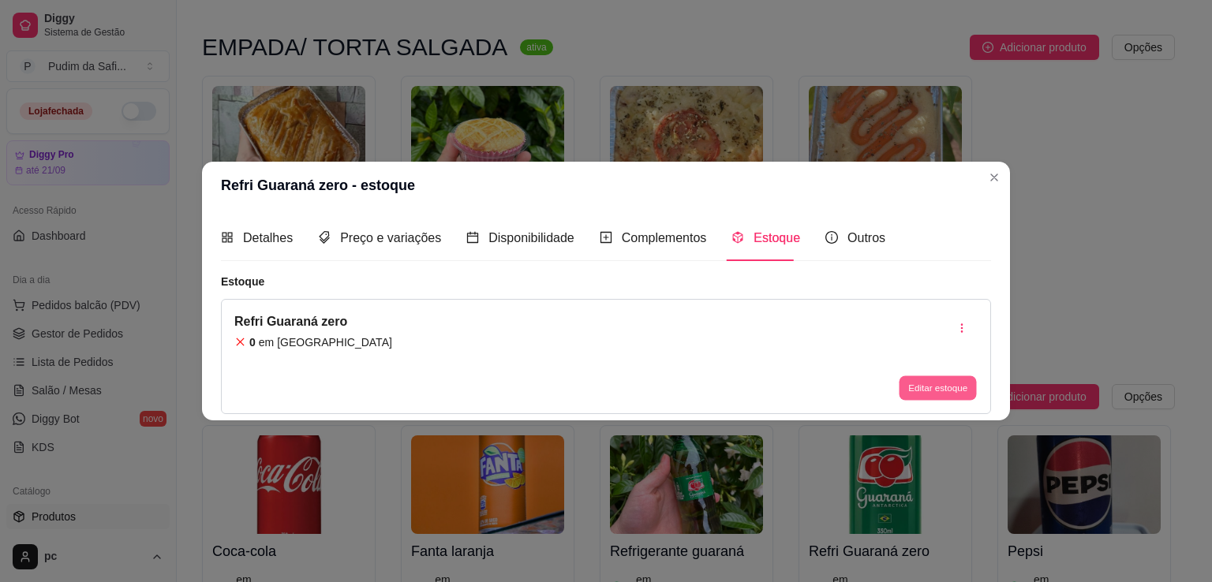
click at [918, 383] on button "Editar estoque" at bounding box center [937, 388] width 77 height 24
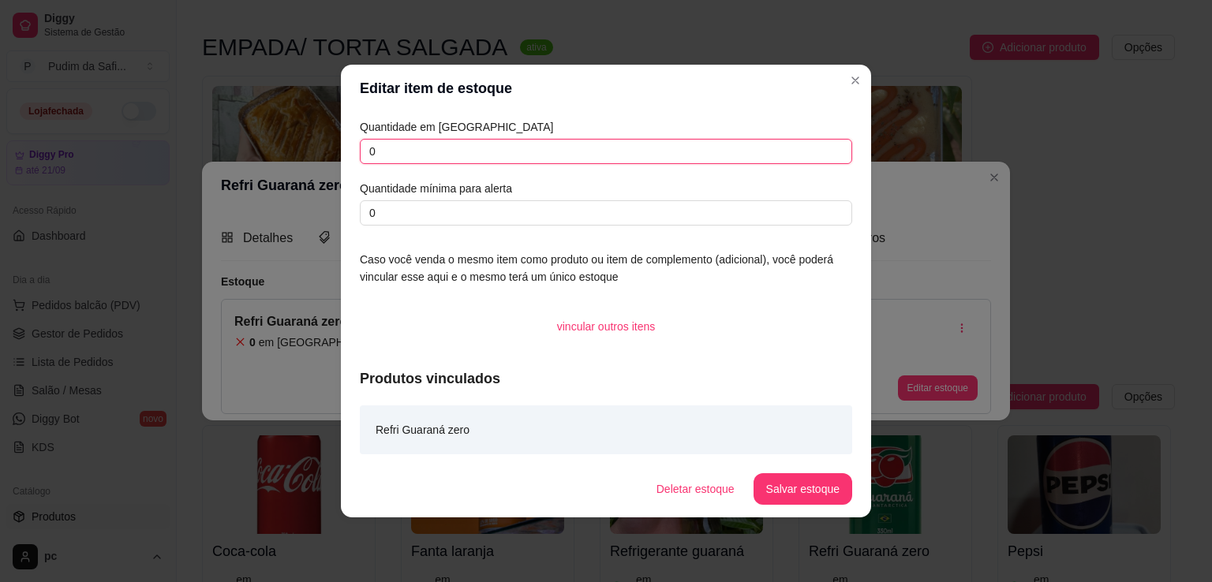
click at [413, 159] on input "0" at bounding box center [606, 151] width 492 height 25
type input "4"
click at [811, 490] on button "Salvar estoque" at bounding box center [802, 489] width 96 height 31
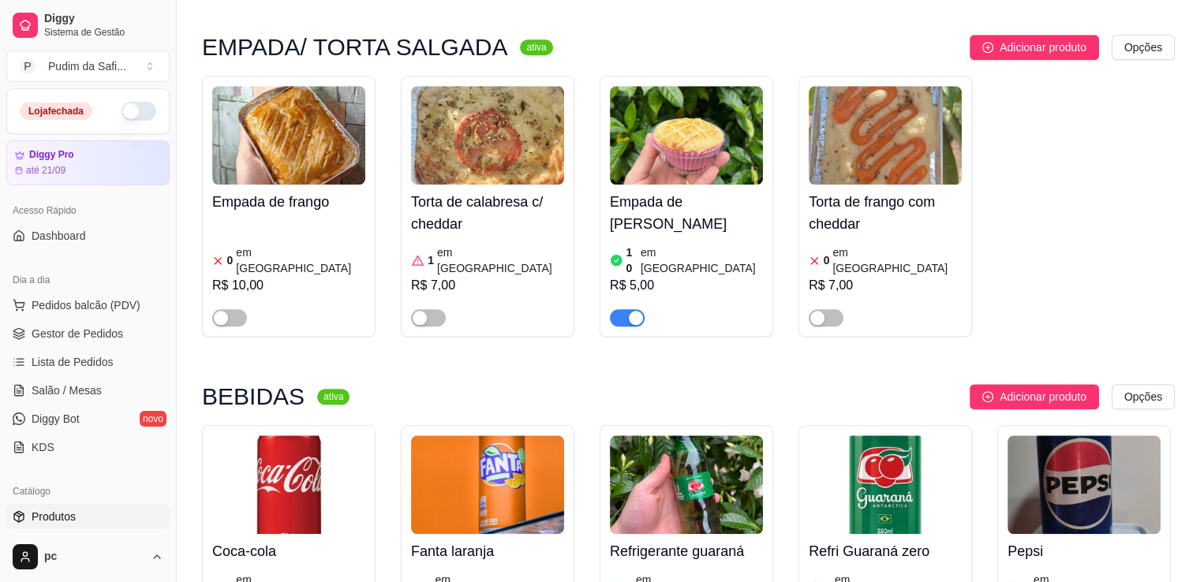
click at [710, 436] on img at bounding box center [686, 485] width 153 height 99
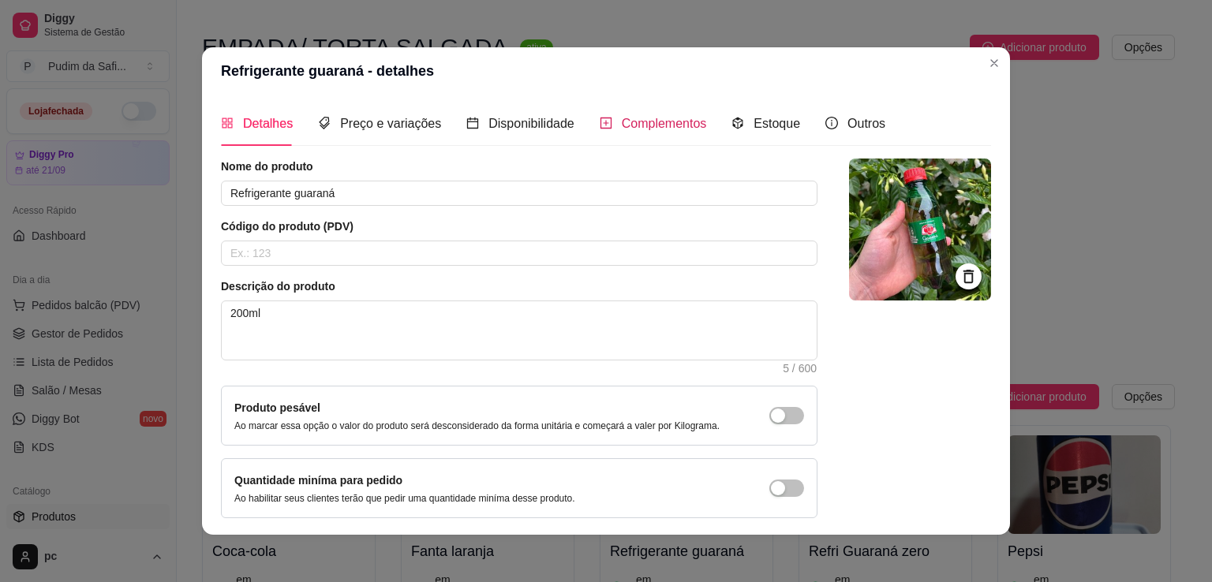
click at [664, 124] on span "Complementos" at bounding box center [664, 123] width 85 height 13
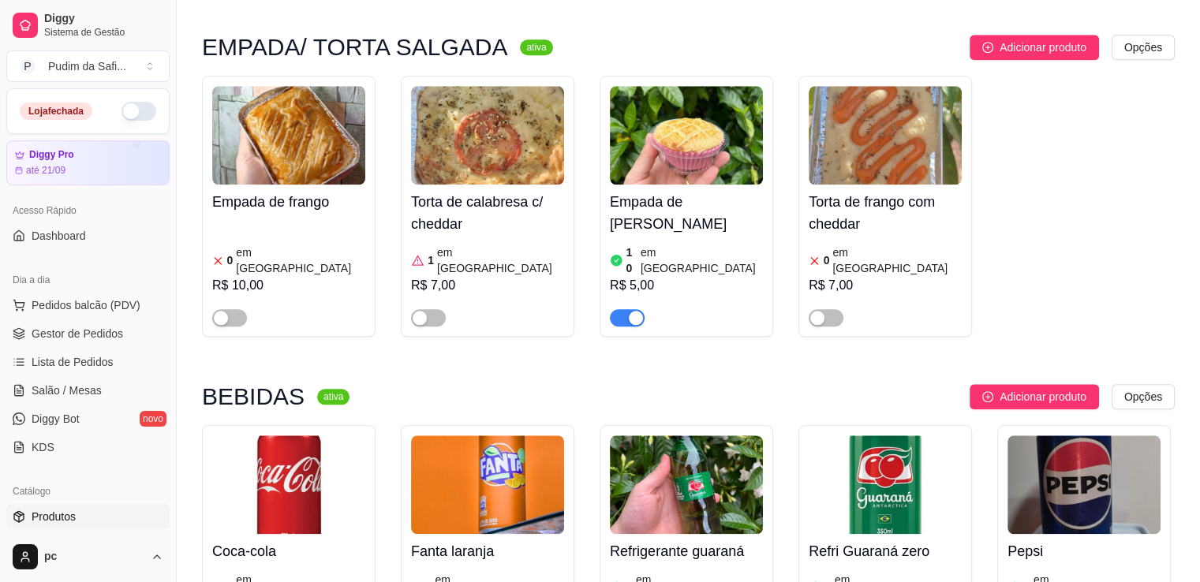
click at [746, 436] on img at bounding box center [686, 485] width 153 height 99
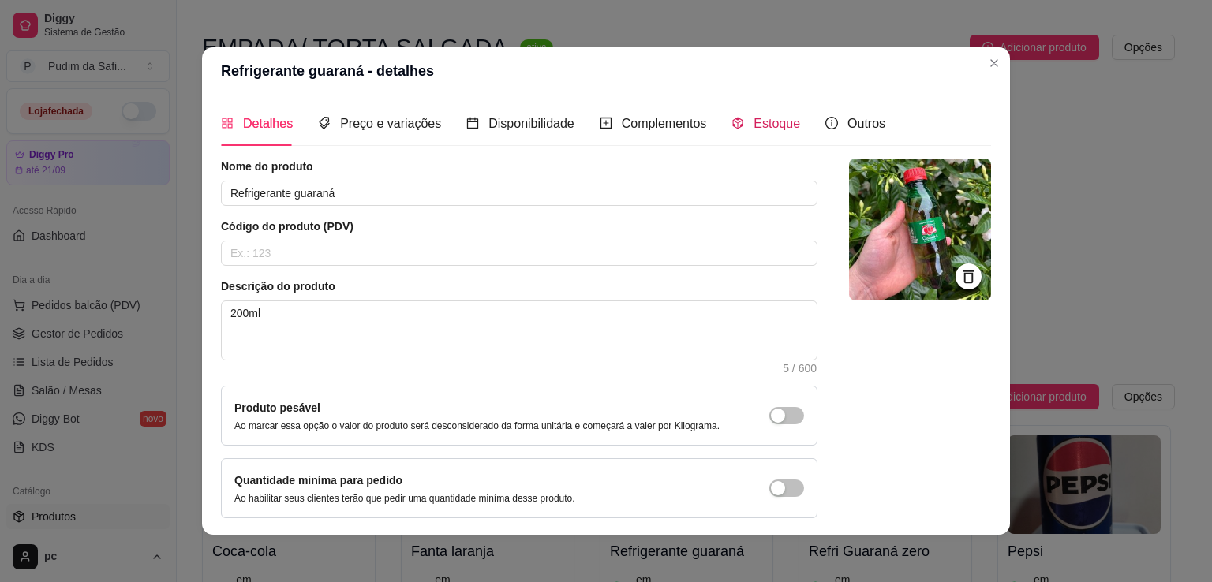
click at [754, 118] on span "Estoque" at bounding box center [777, 123] width 47 height 13
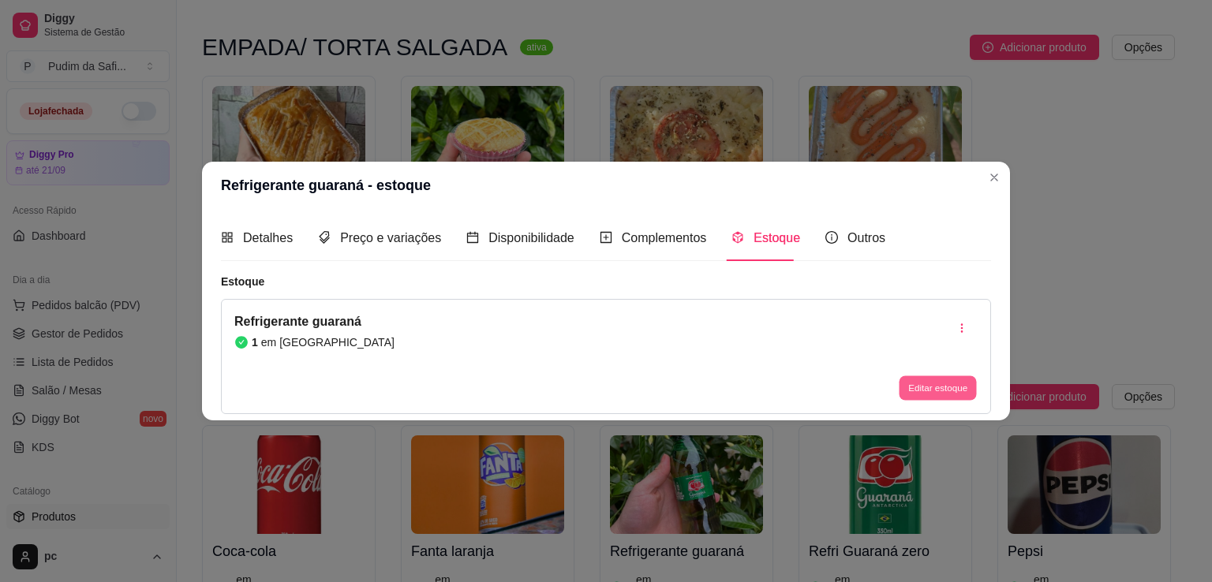
click at [939, 391] on button "Editar estoque" at bounding box center [937, 388] width 77 height 24
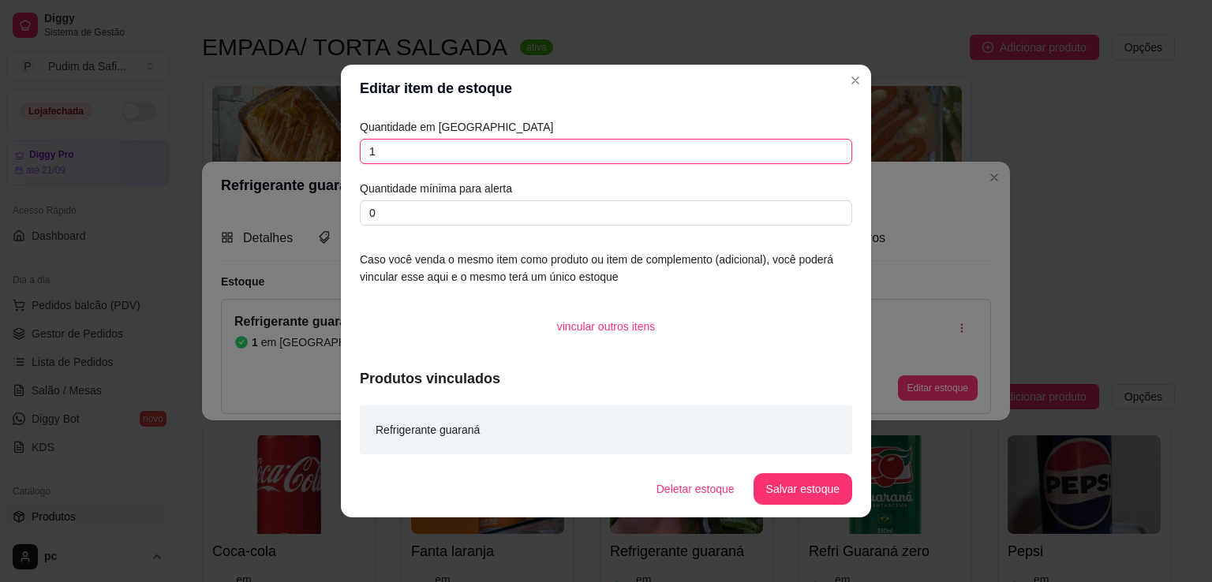
click at [399, 163] on input "1" at bounding box center [606, 151] width 492 height 25
type input "8"
click at [790, 482] on button "Salvar estoque" at bounding box center [802, 489] width 96 height 31
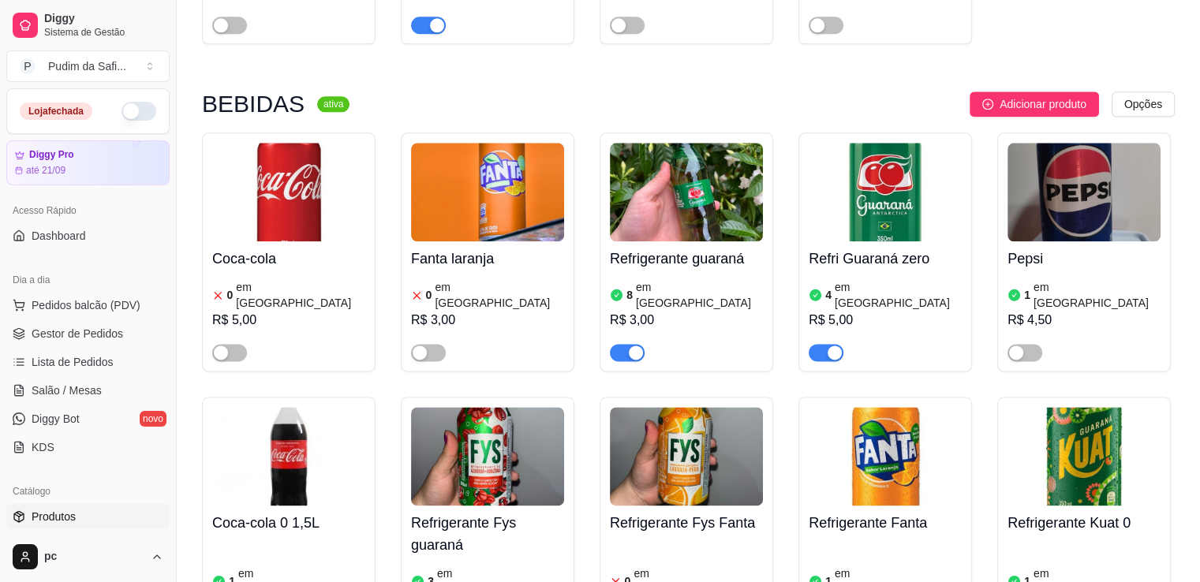
scroll to position [7899, 0]
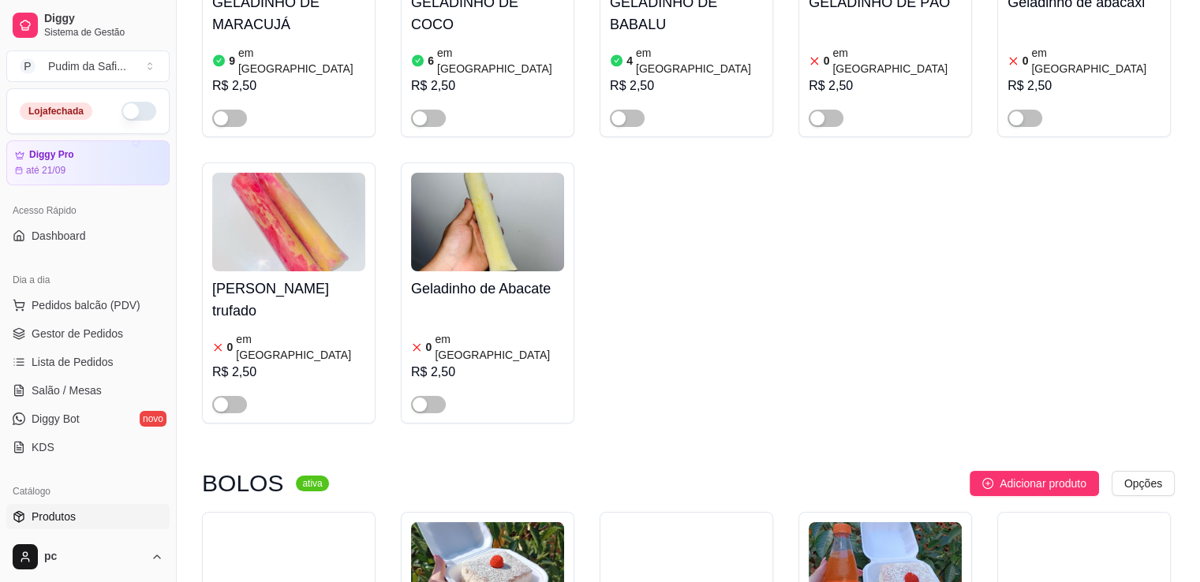
scroll to position [5847, 0]
